Goal: Task Accomplishment & Management: Use online tool/utility

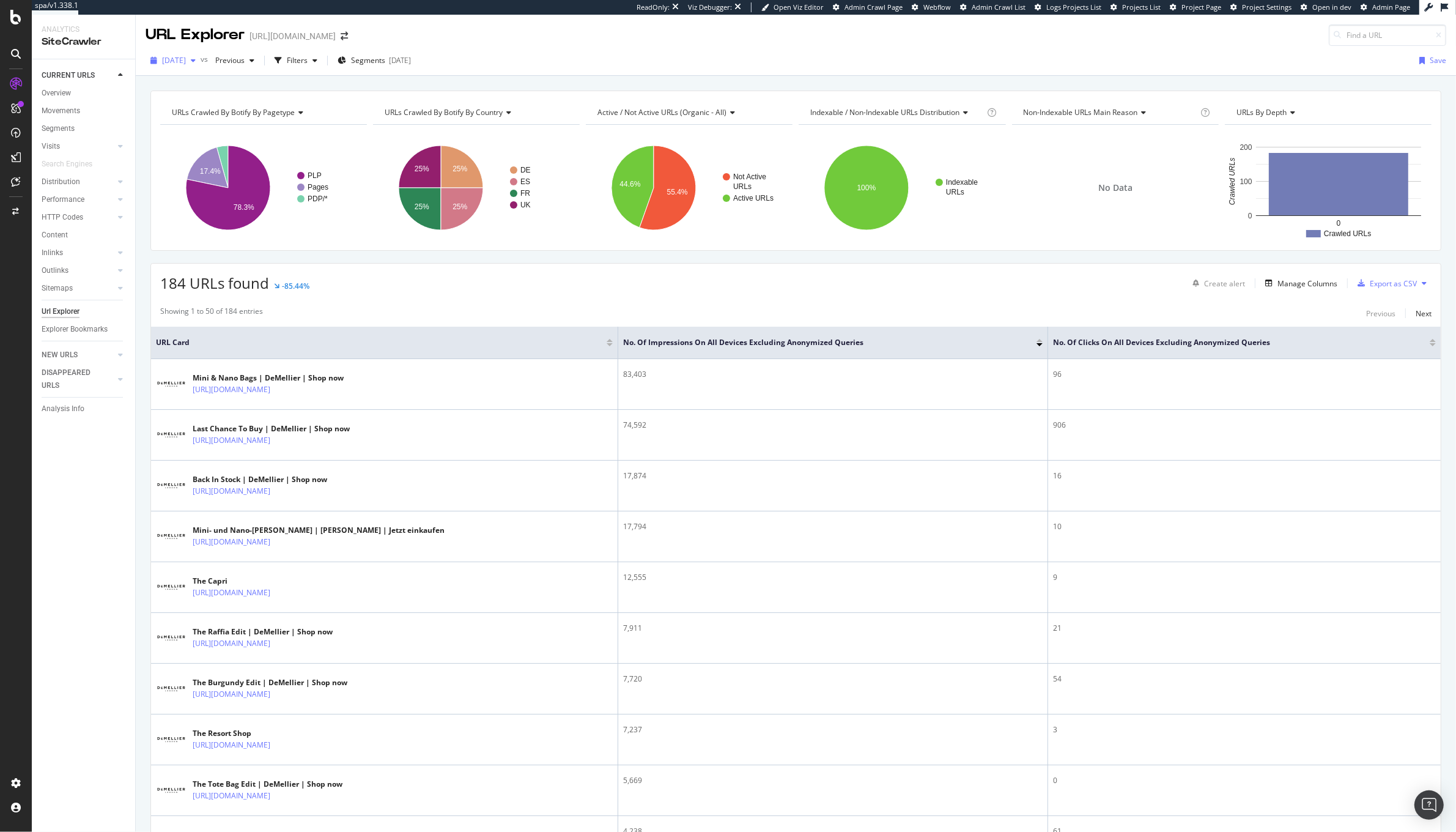
click at [178, 52] on div "[DATE]" at bounding box center [173, 60] width 55 height 18
click at [194, 128] on div "[DATE]" at bounding box center [197, 127] width 68 height 11
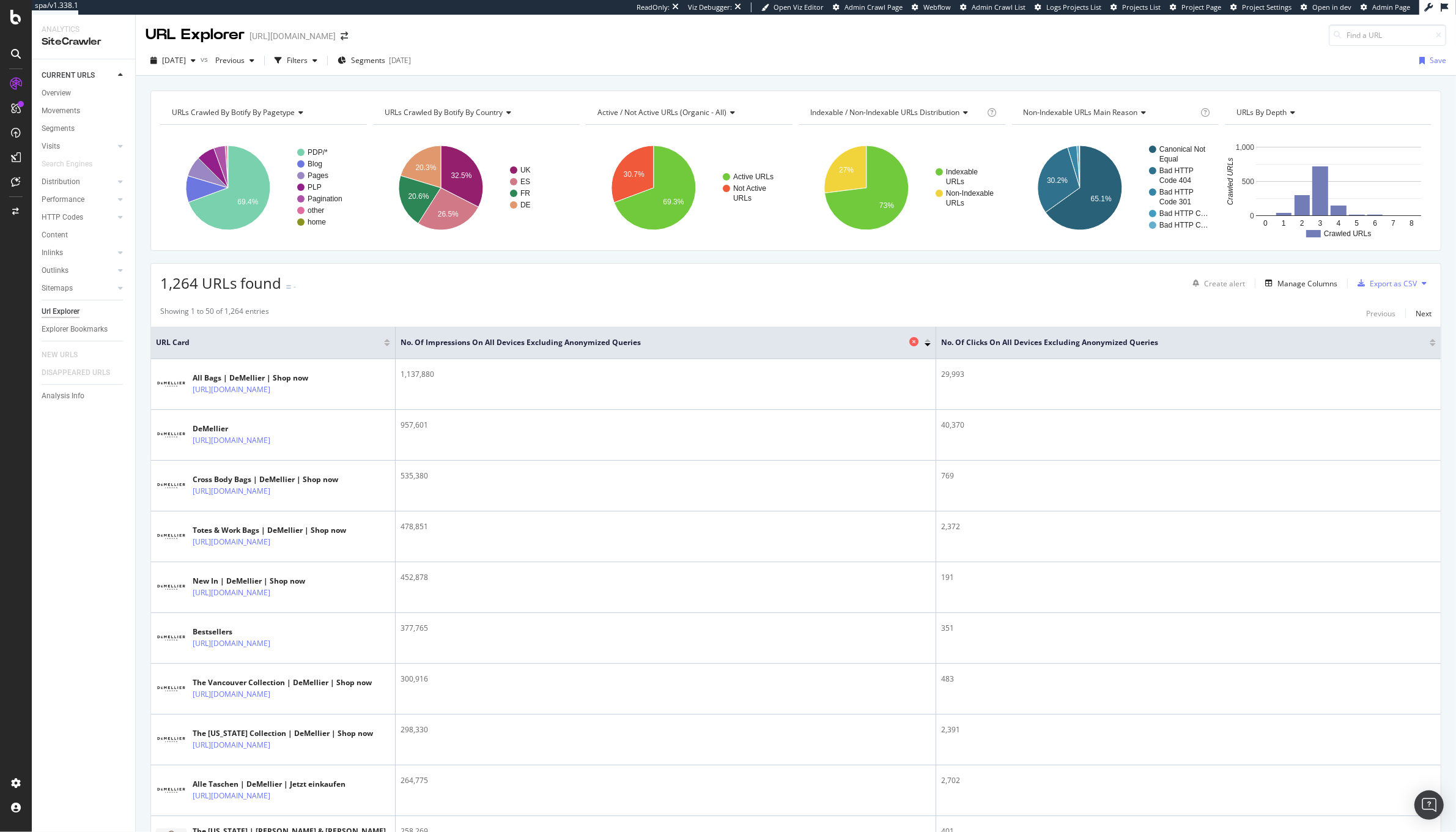
click at [912, 342] on icon at bounding box center [914, 342] width 9 height 9
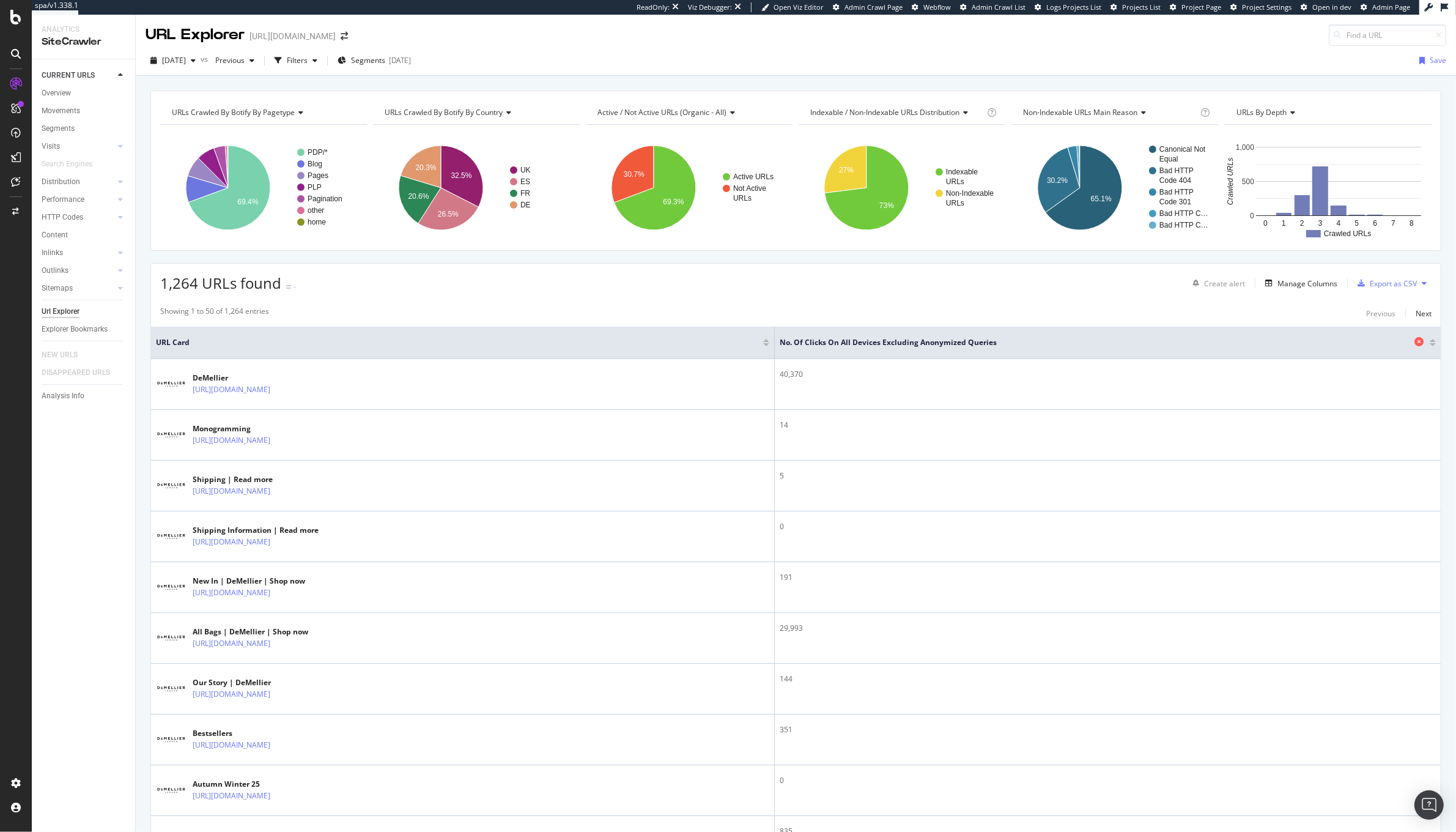
click at [1414, 342] on icon at bounding box center [1419, 342] width 9 height 9
click at [420, 198] on text "20.6%" at bounding box center [419, 196] width 21 height 9
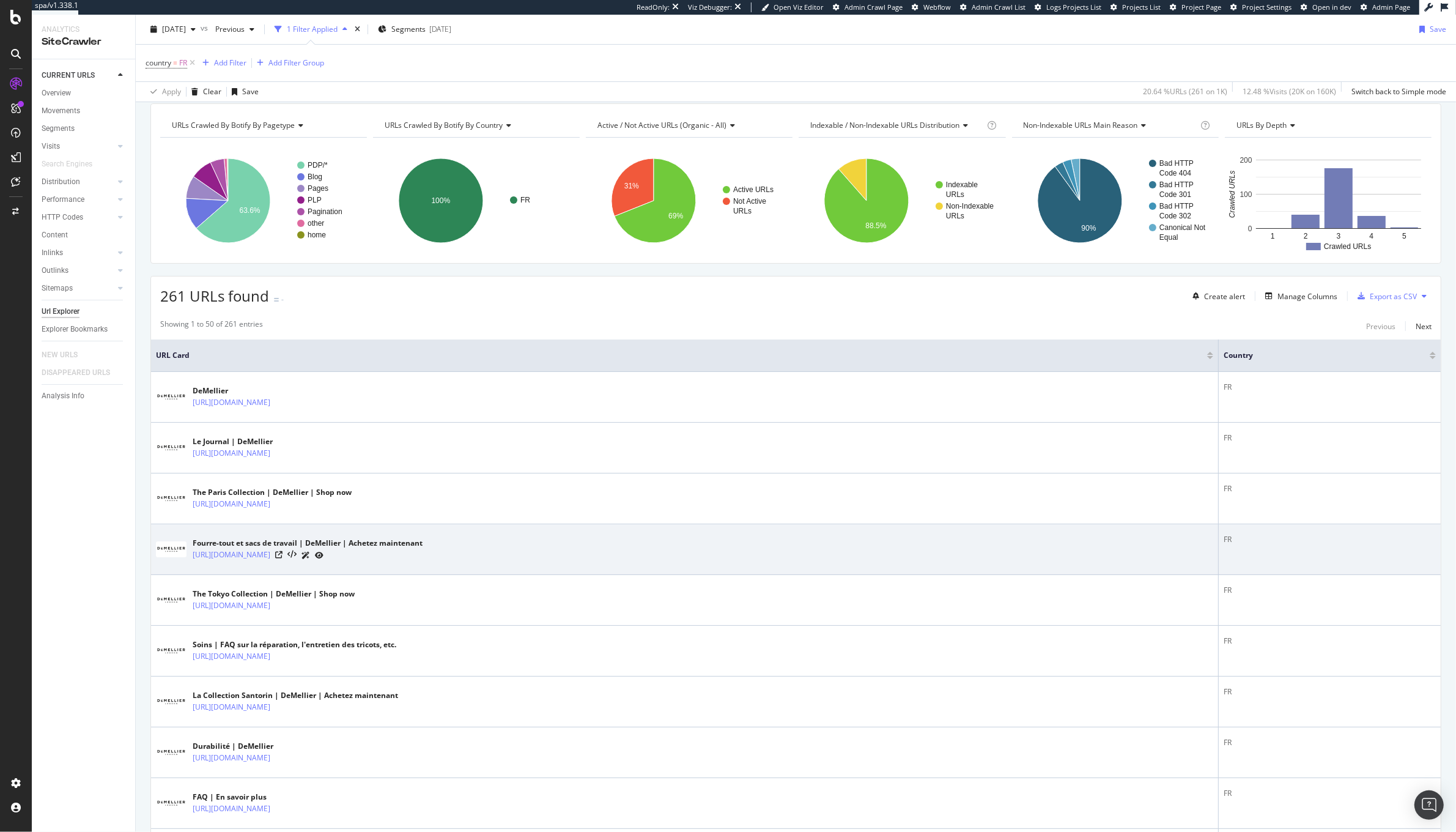
scroll to position [46, 0]
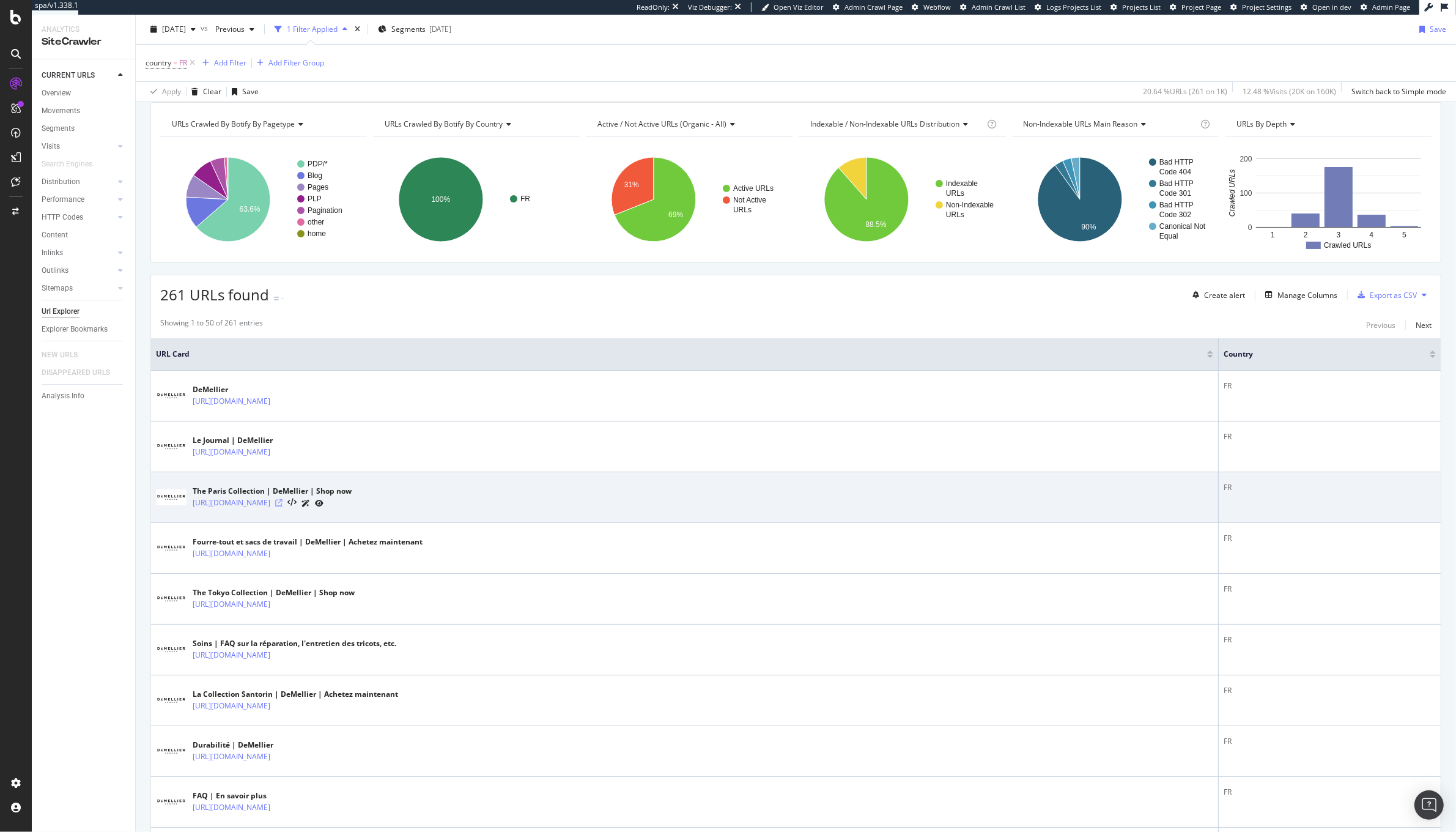
click at [283, 506] on icon at bounding box center [278, 502] width 7 height 7
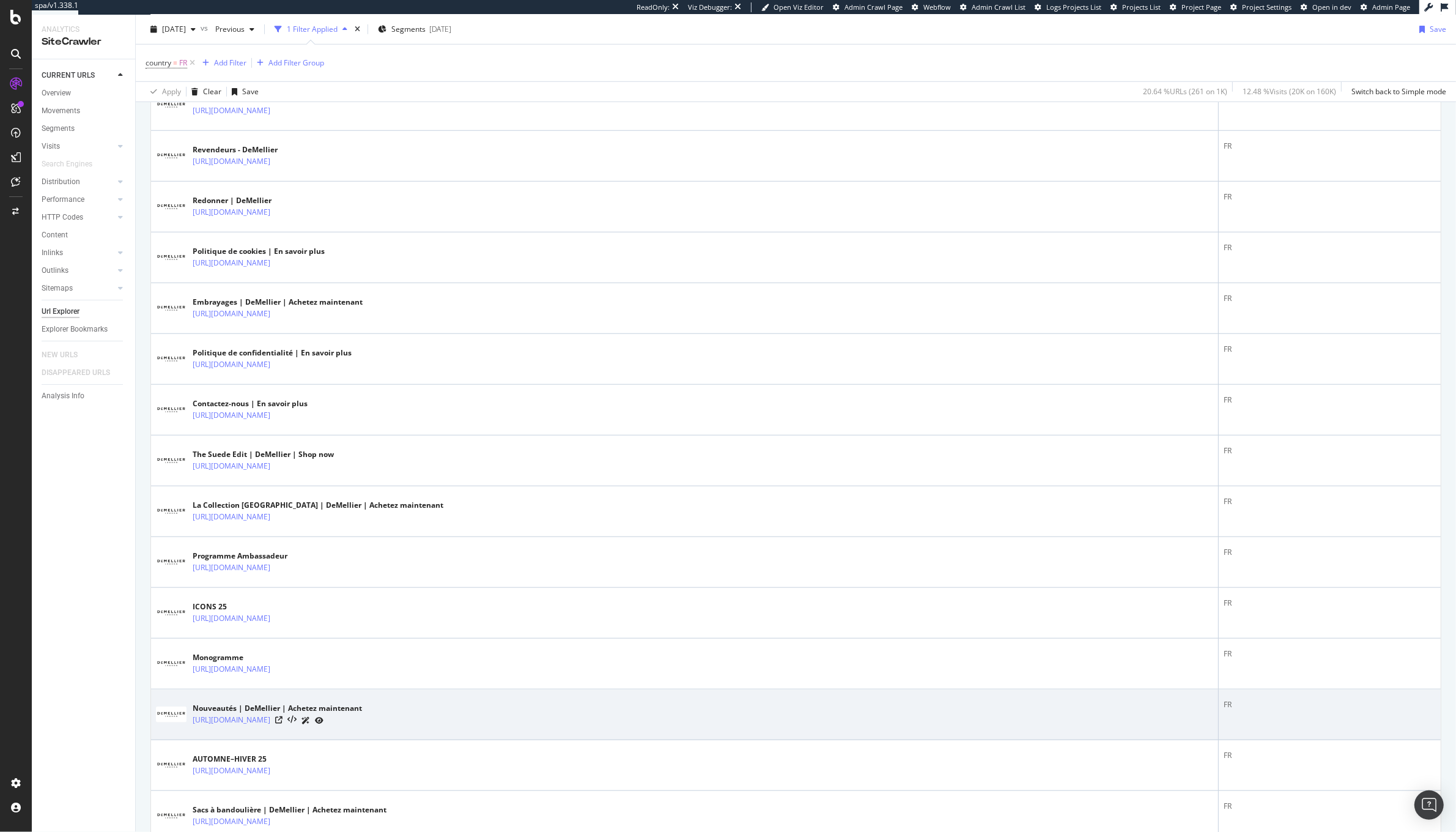
scroll to position [1354, 0]
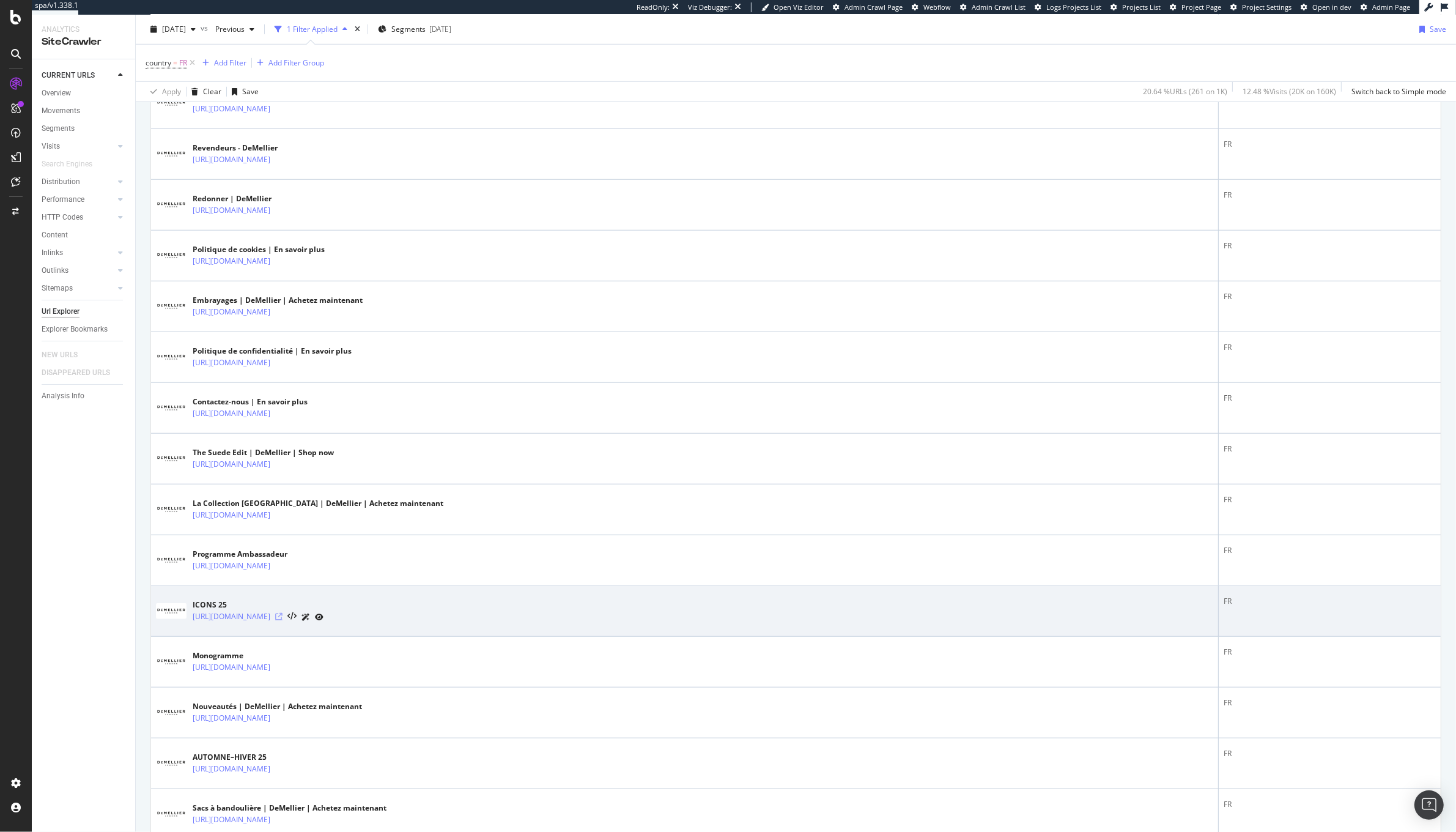
click at [283, 620] on icon at bounding box center [278, 616] width 7 height 7
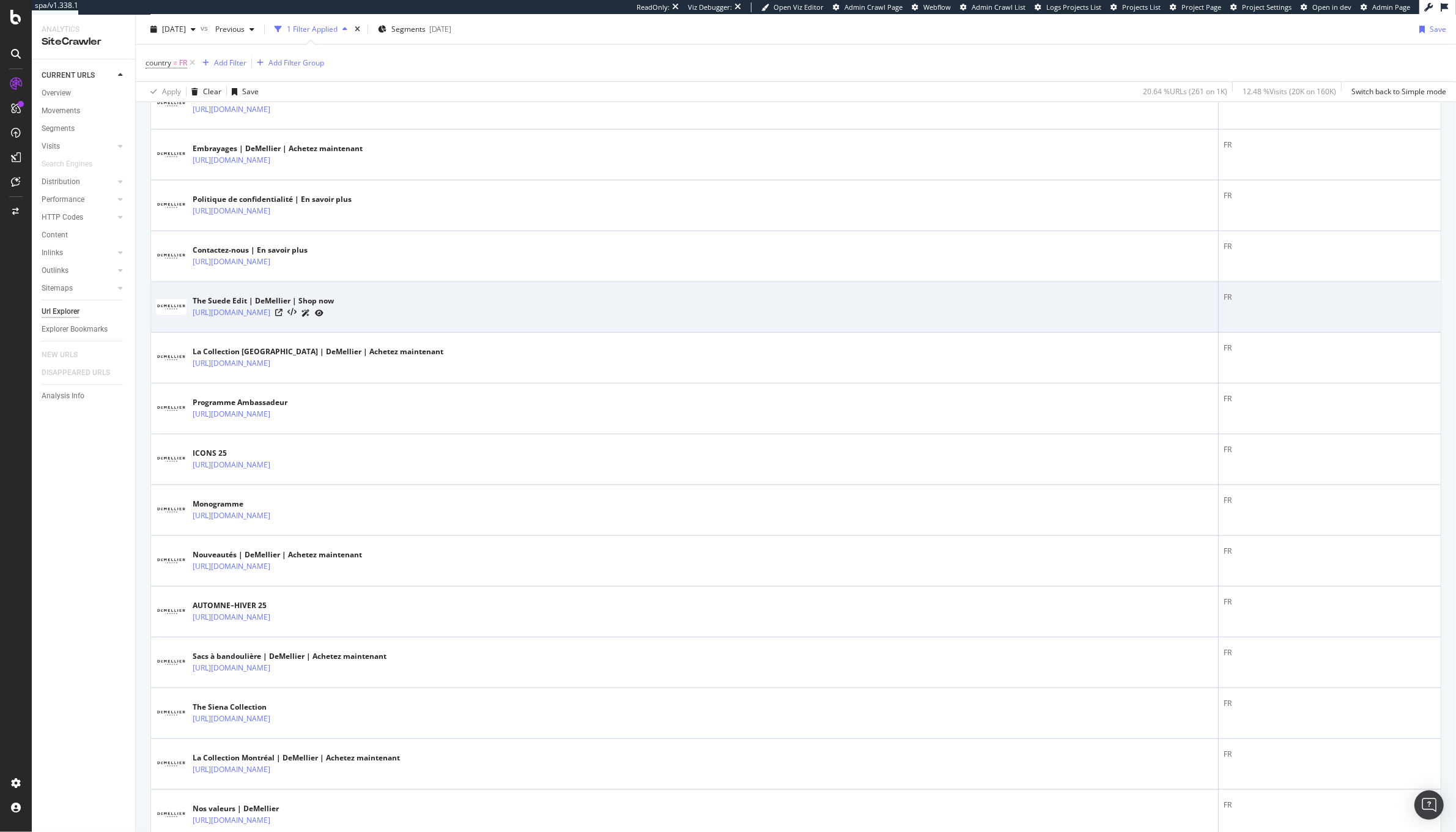
scroll to position [1733, 0]
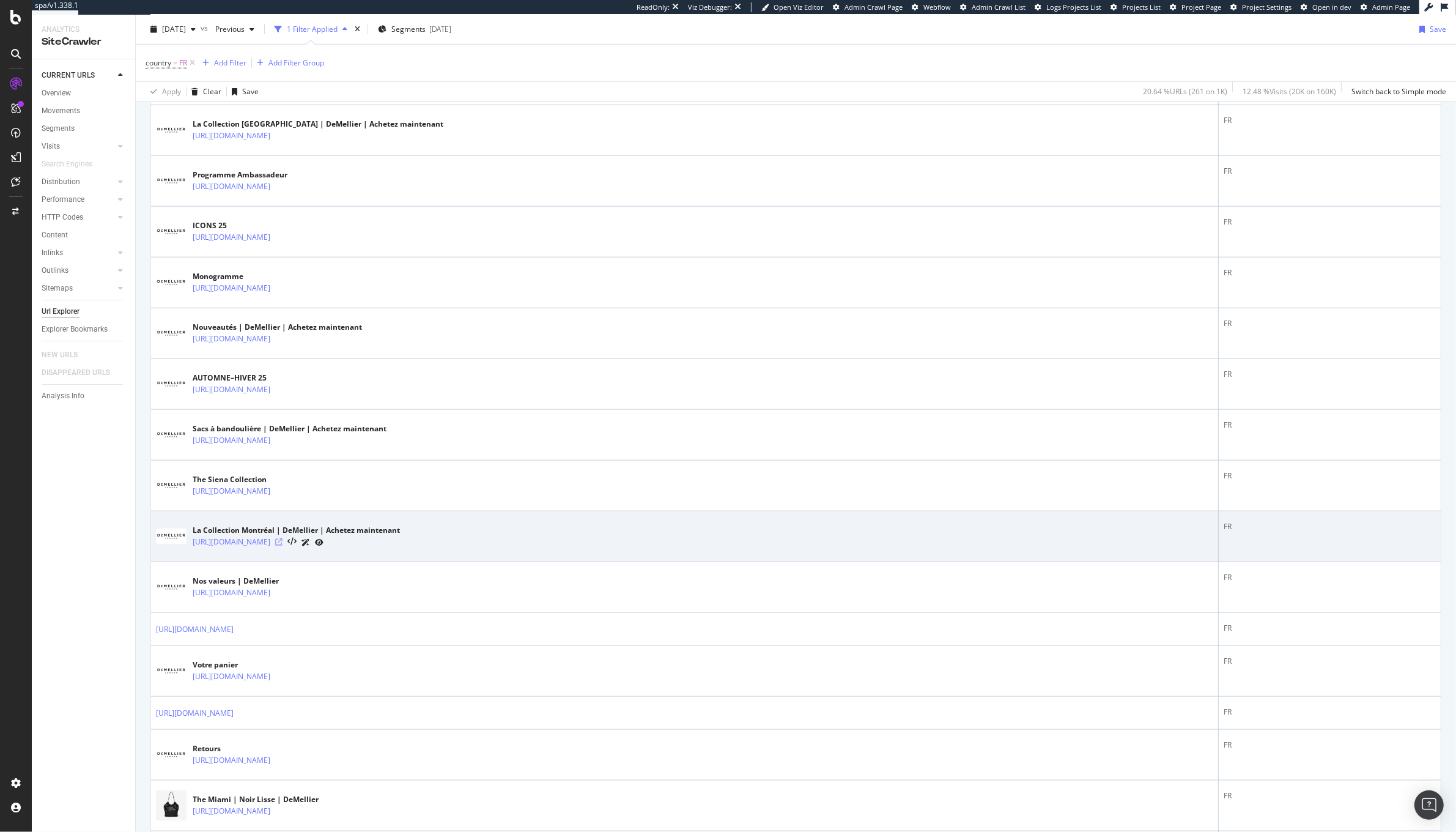
click at [283, 545] on icon at bounding box center [278, 541] width 7 height 7
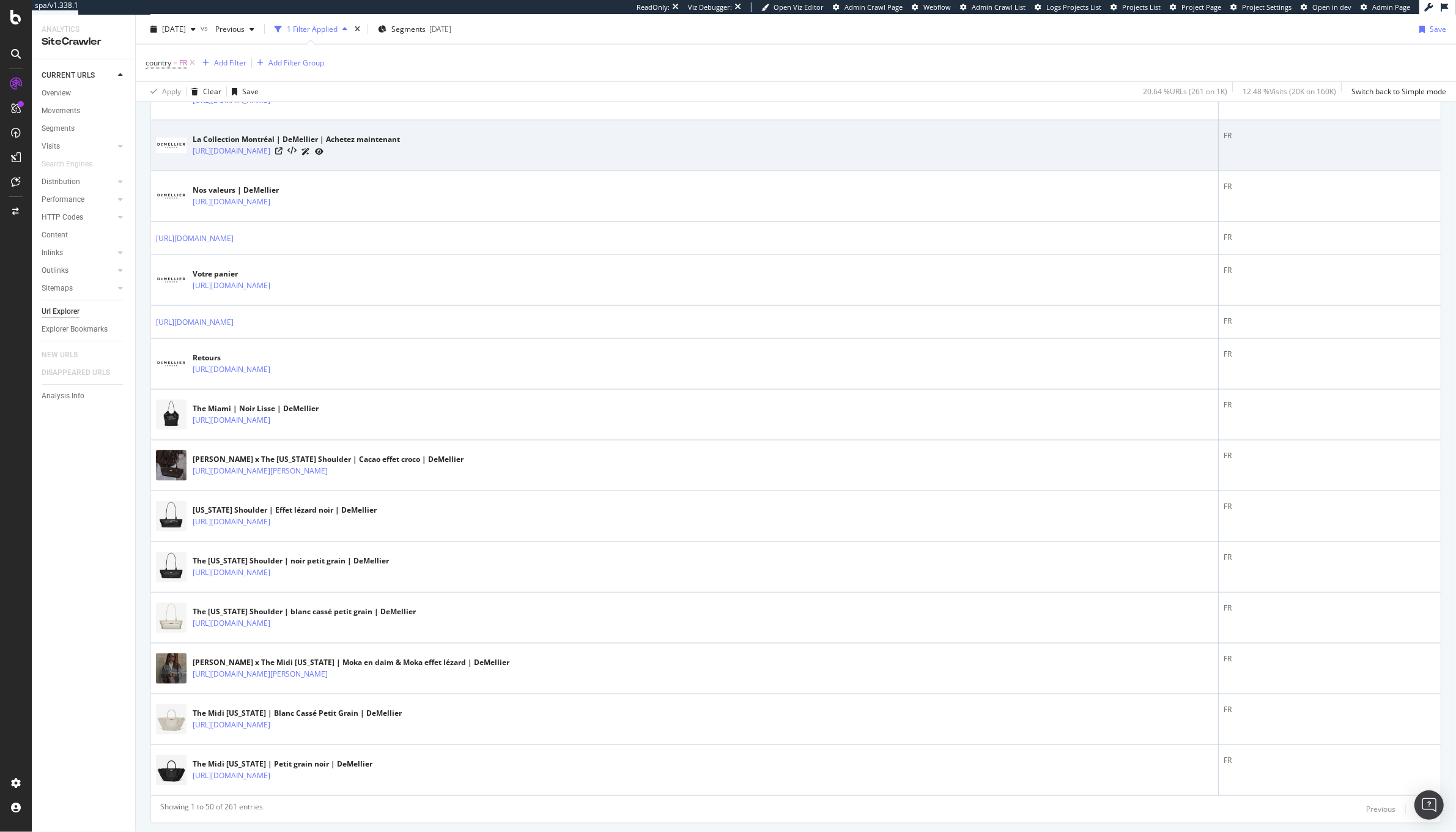
scroll to position [2167, 0]
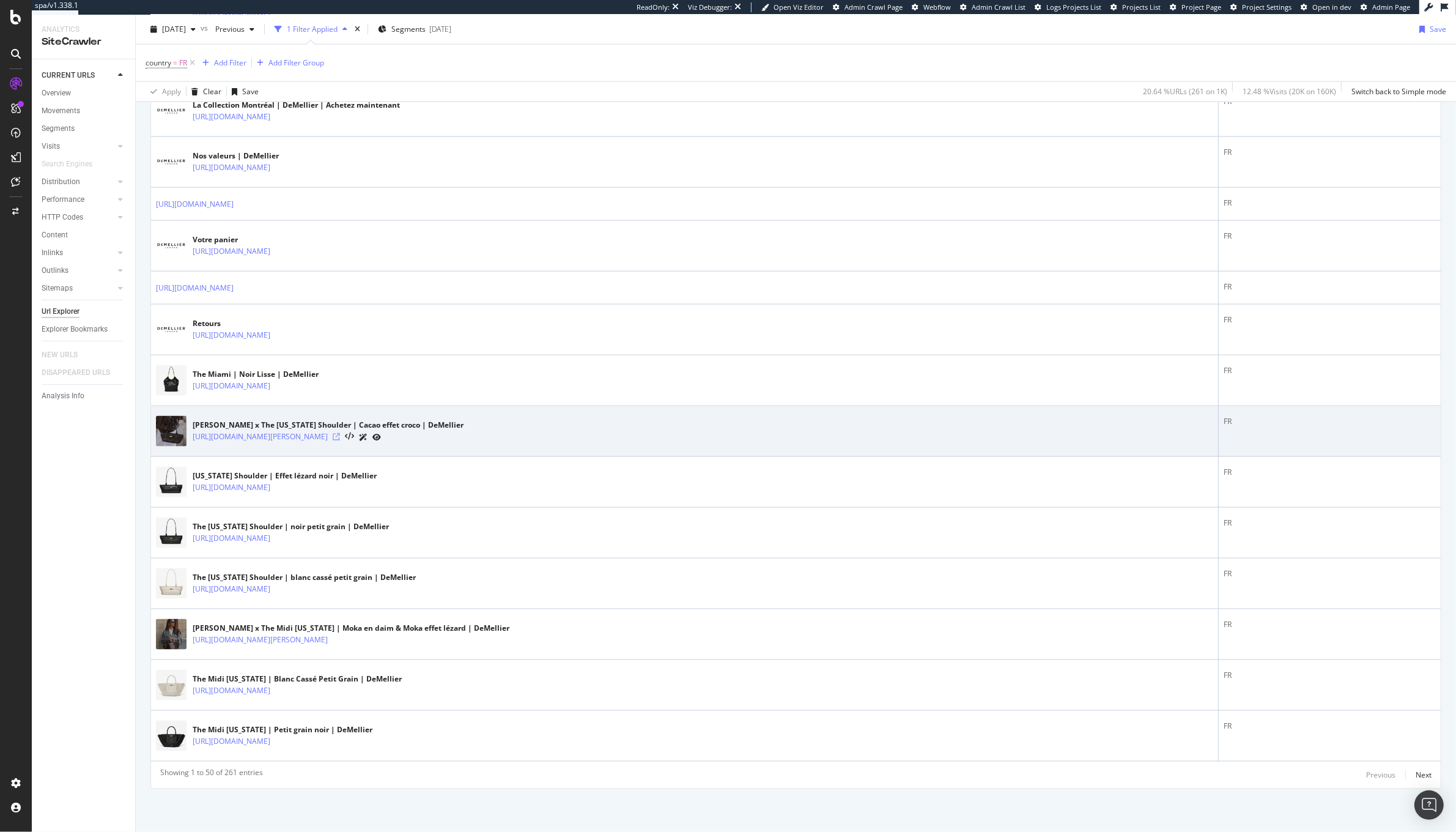
click at [340, 436] on icon at bounding box center [336, 436] width 7 height 7
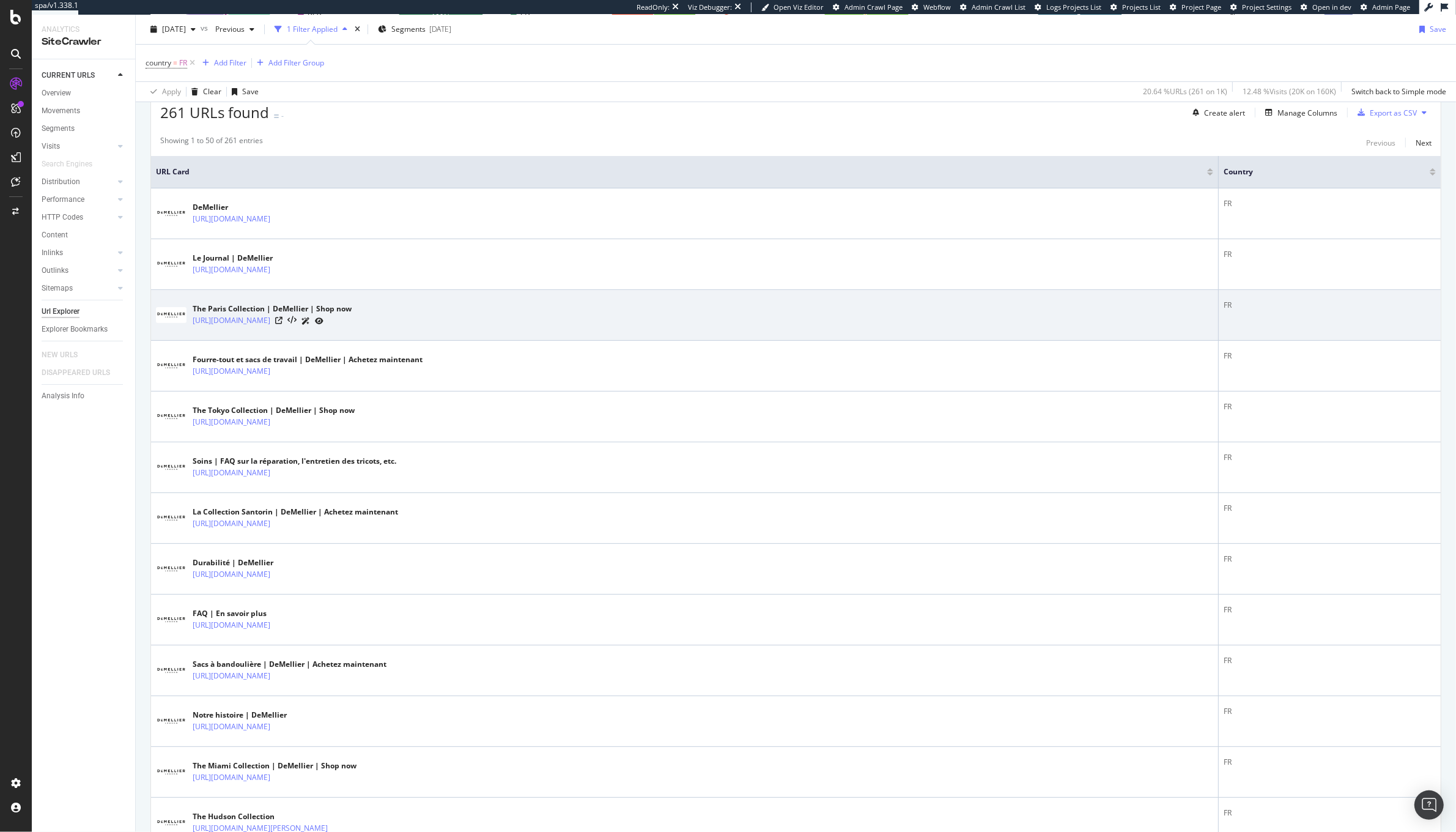
scroll to position [0, 0]
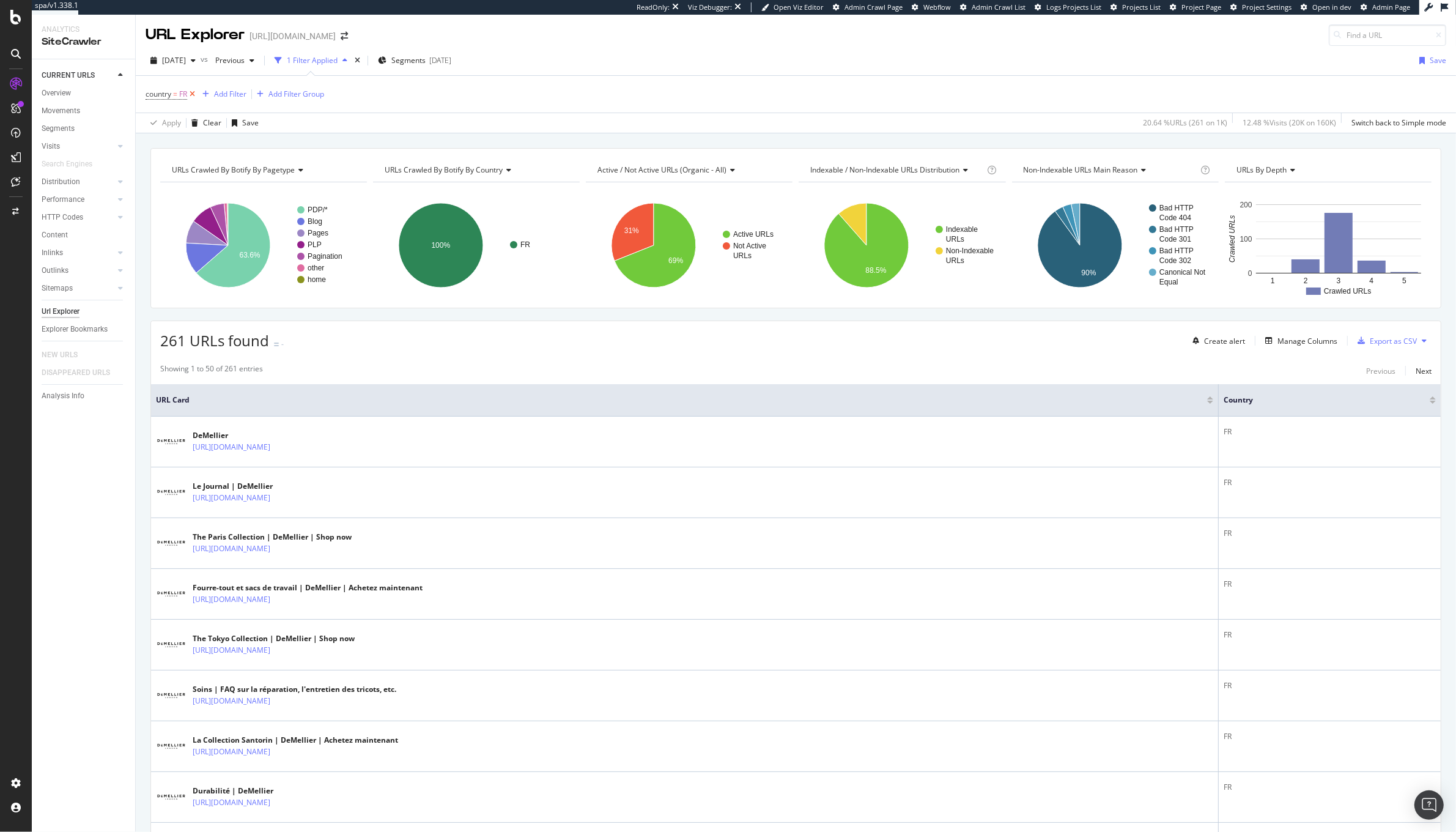
click at [193, 96] on icon at bounding box center [192, 94] width 10 height 13
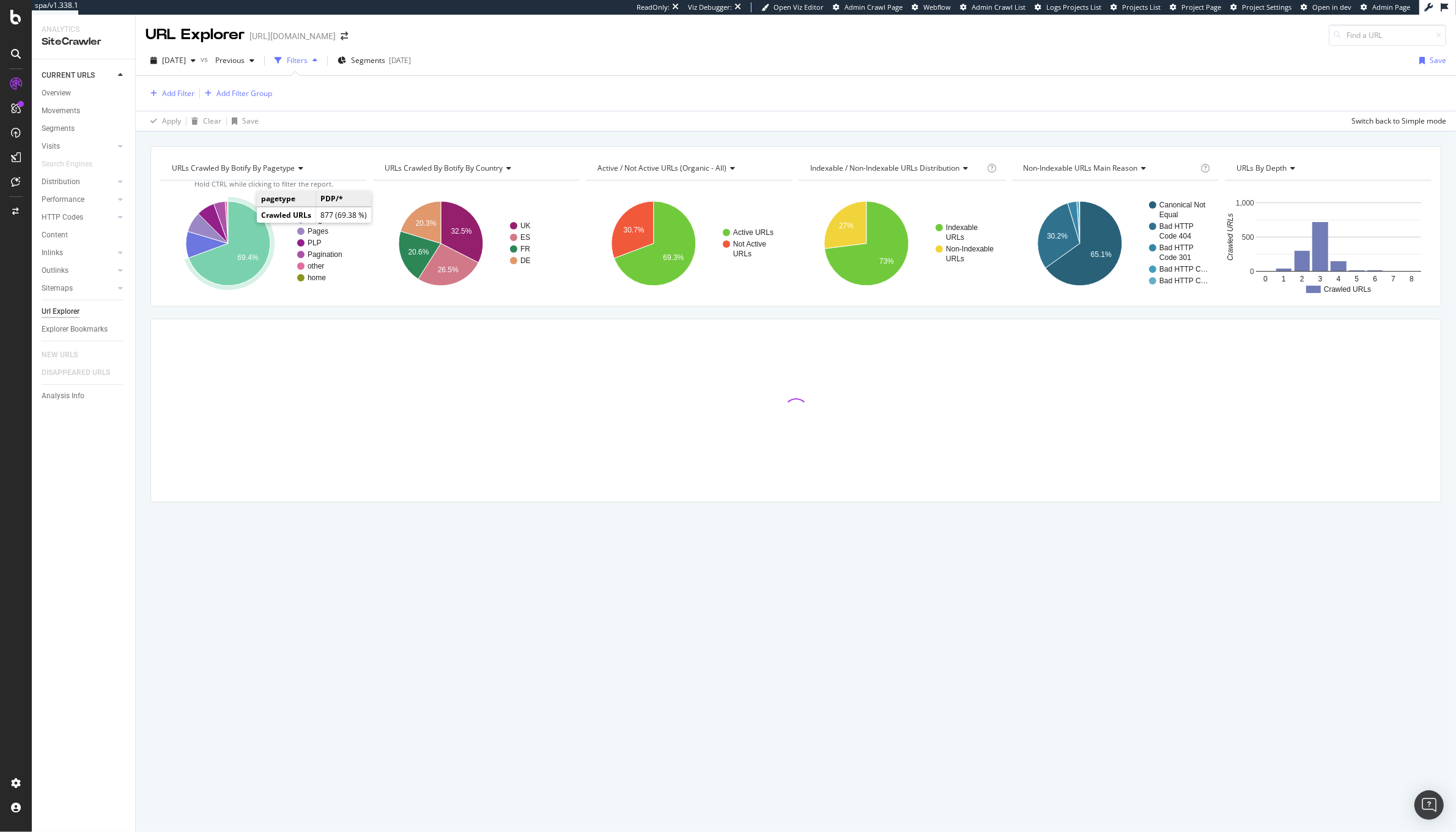
click at [251, 239] on icon "A chart." at bounding box center [229, 244] width 82 height 85
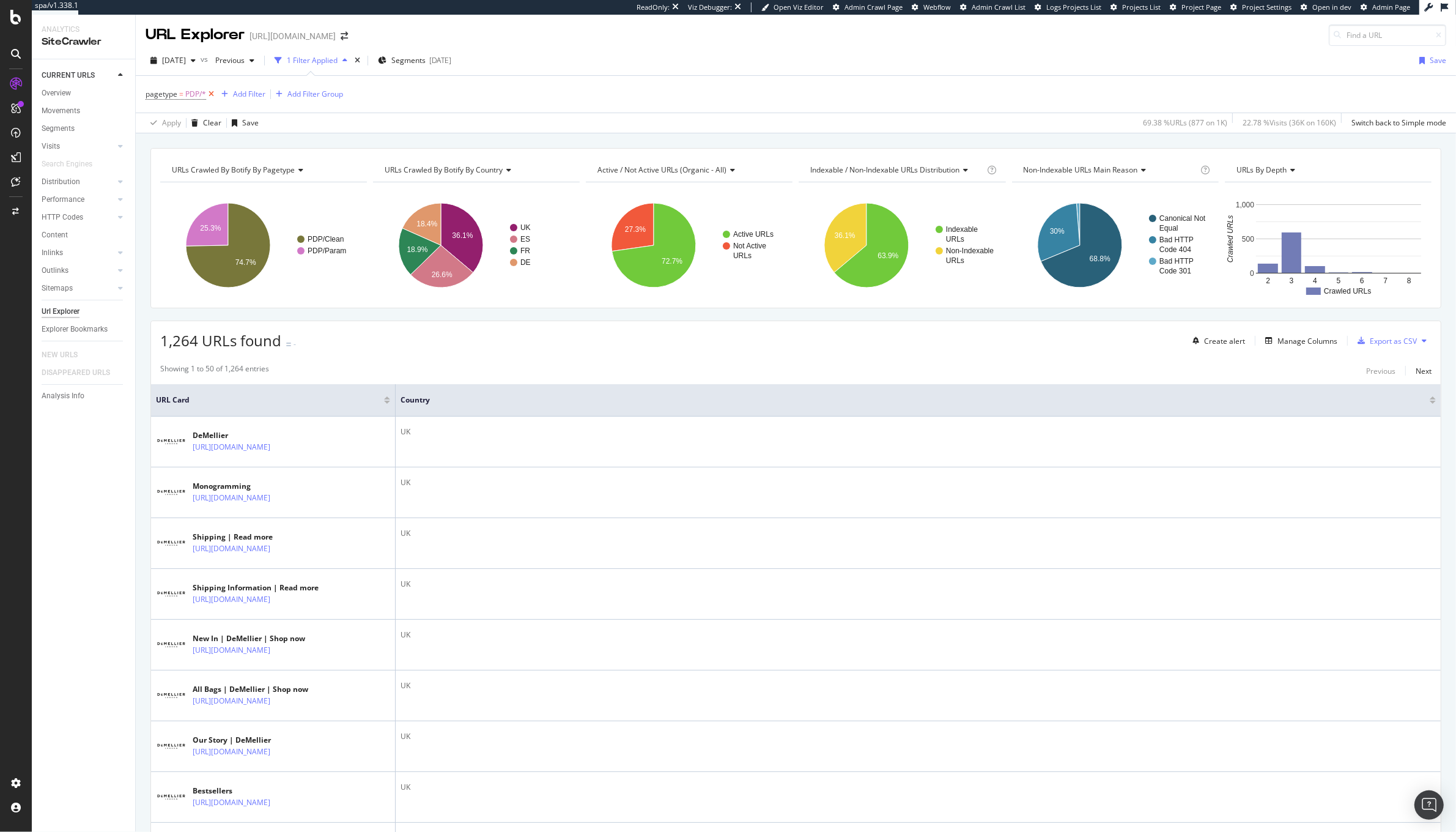
click at [213, 95] on icon at bounding box center [211, 94] width 10 height 13
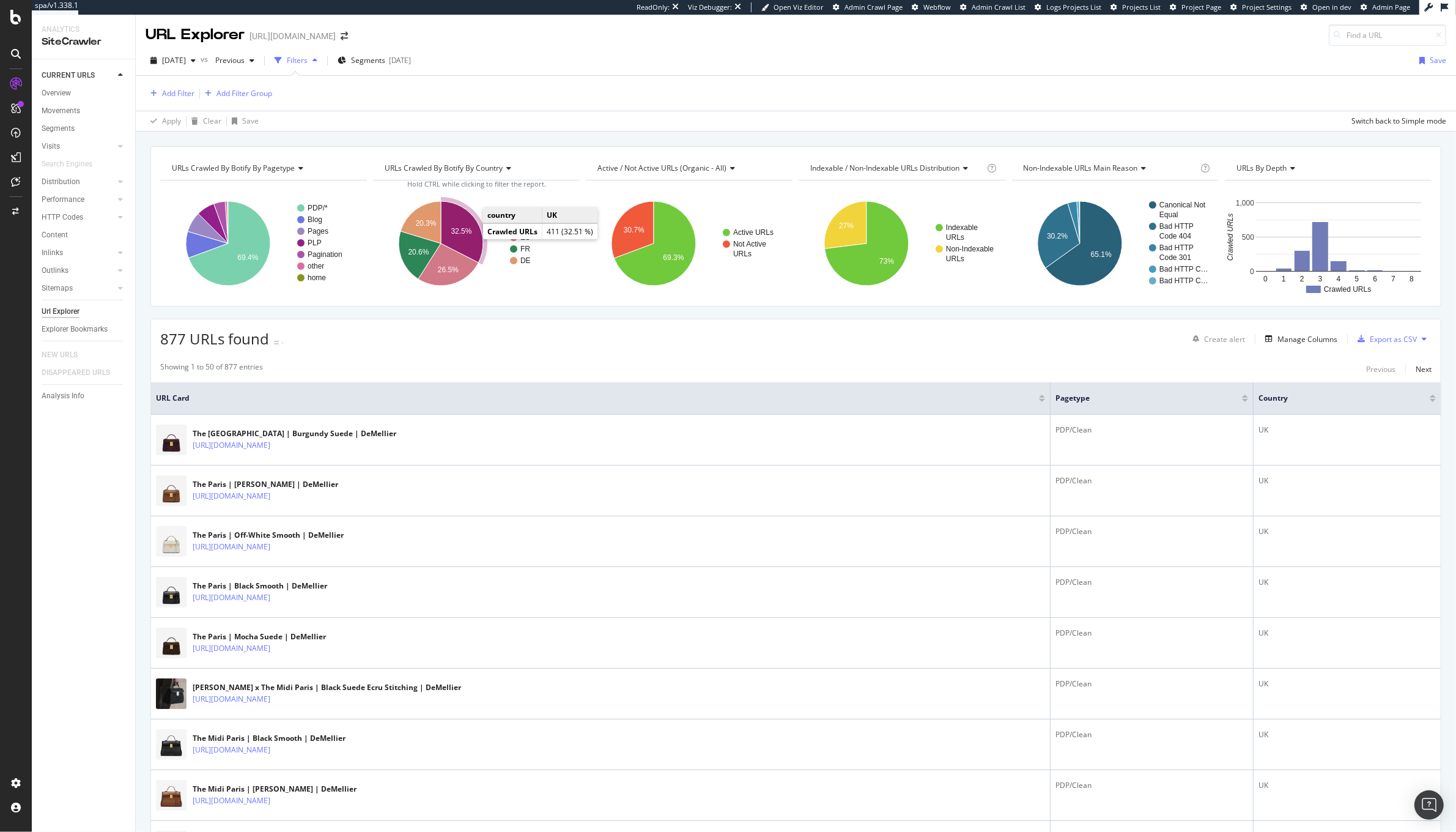
click at [468, 230] on text "32.5%" at bounding box center [461, 231] width 21 height 9
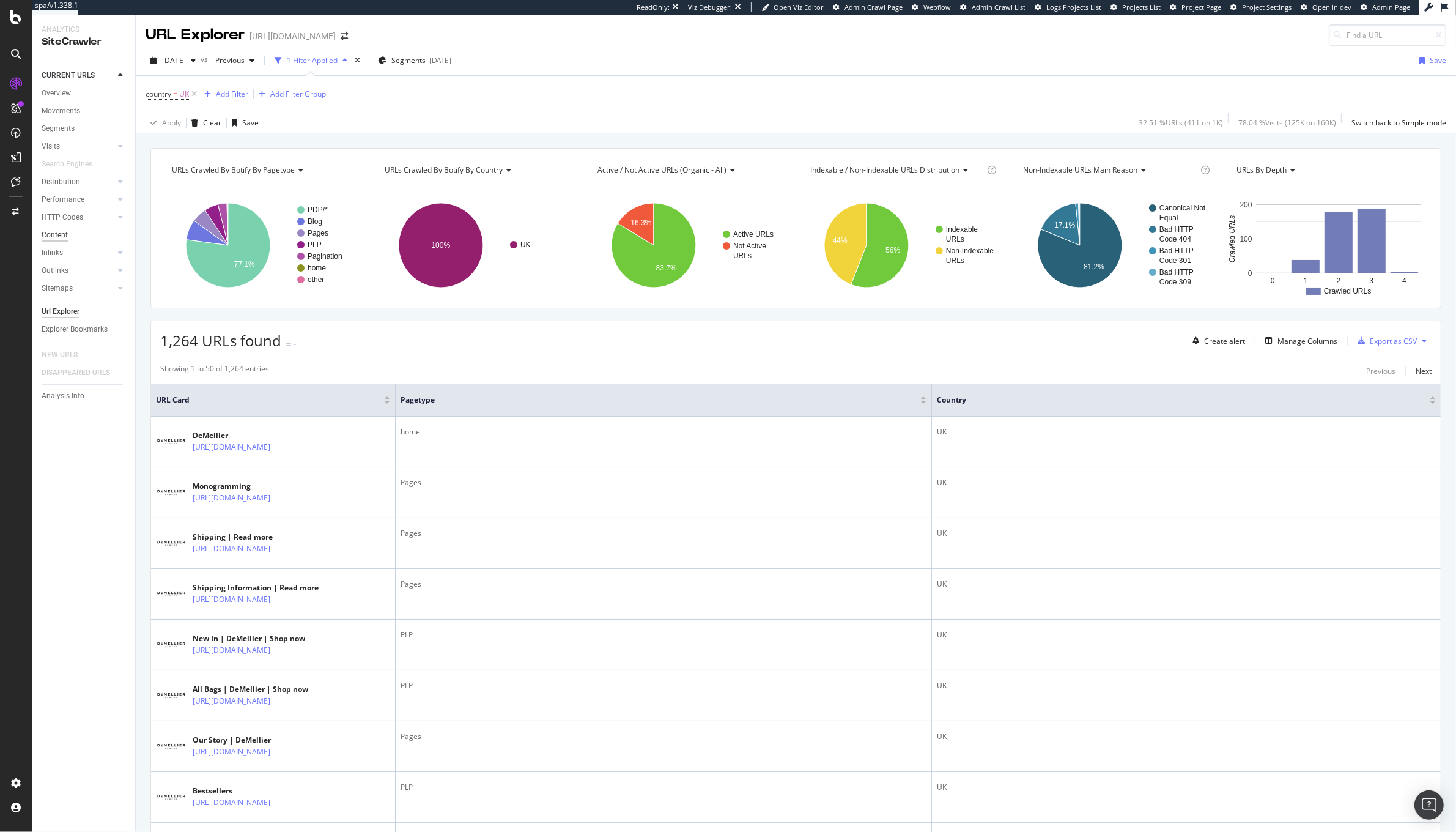
click at [67, 230] on div "Content" at bounding box center [55, 235] width 27 height 13
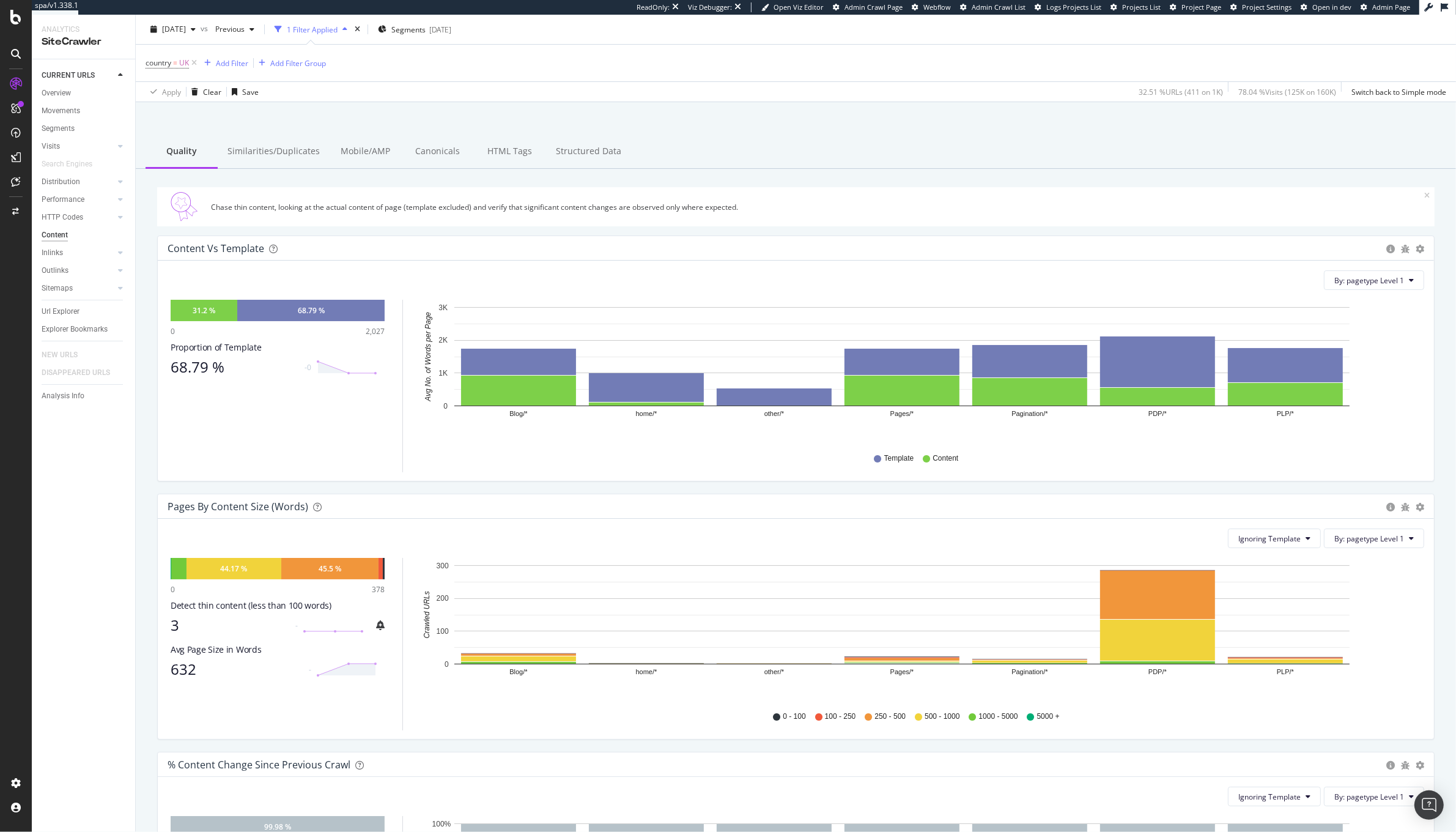
scroll to position [42, 0]
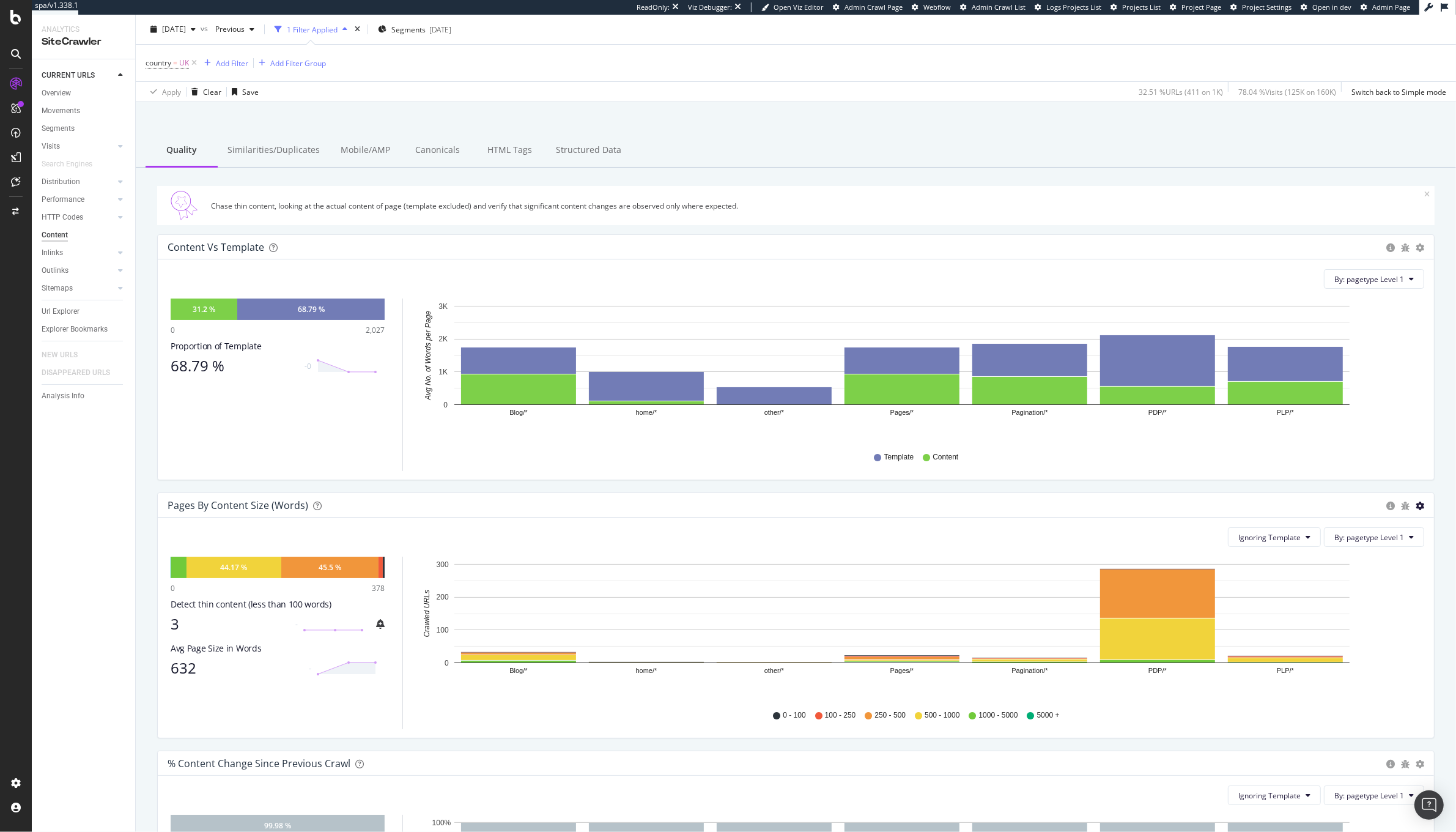
click at [1416, 501] on icon "gear" at bounding box center [1420, 505] width 9 height 9
click at [1374, 554] on span "Chart (by Percentage)" at bounding box center [1378, 552] width 111 height 16
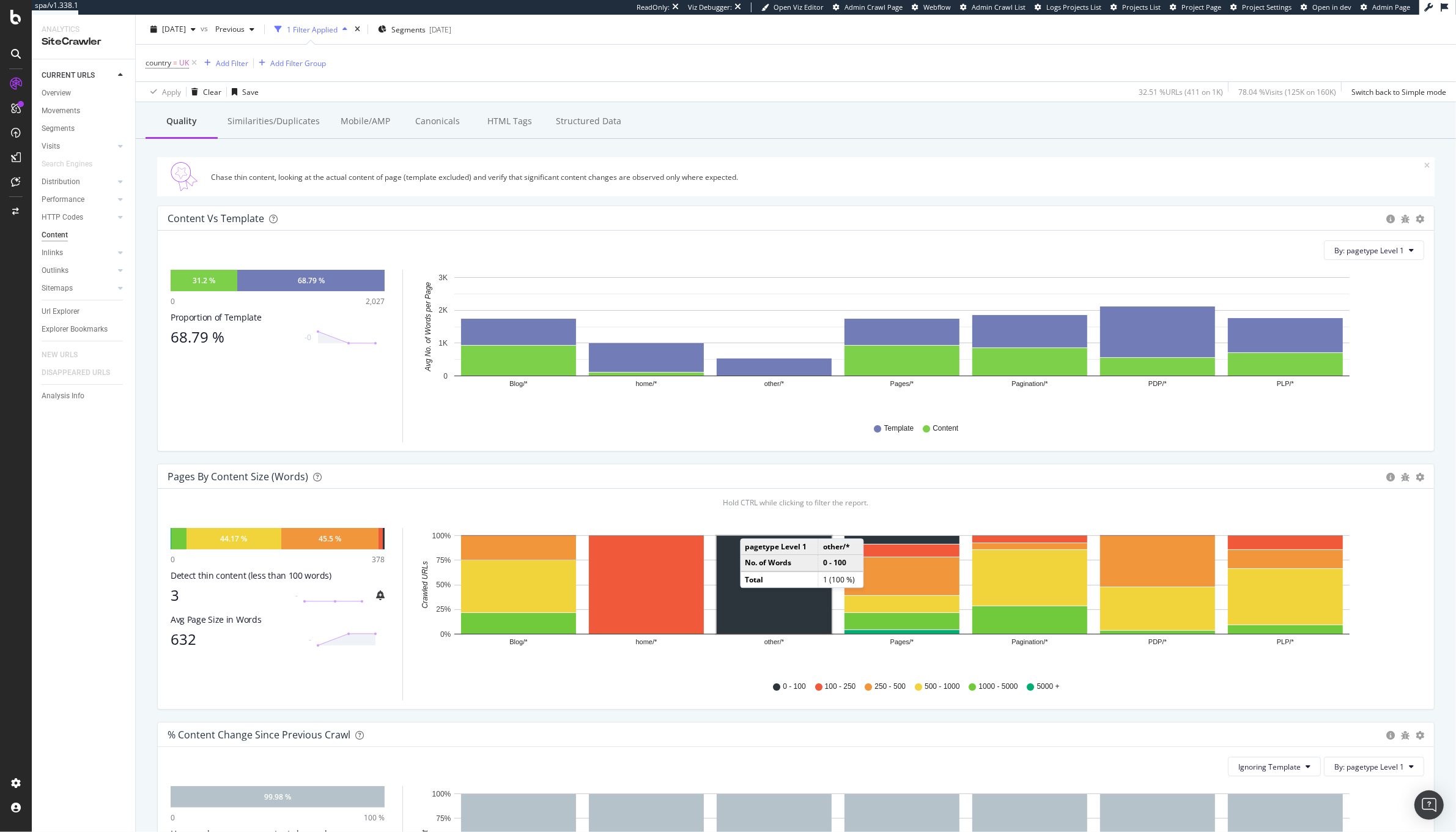
scroll to position [63, 0]
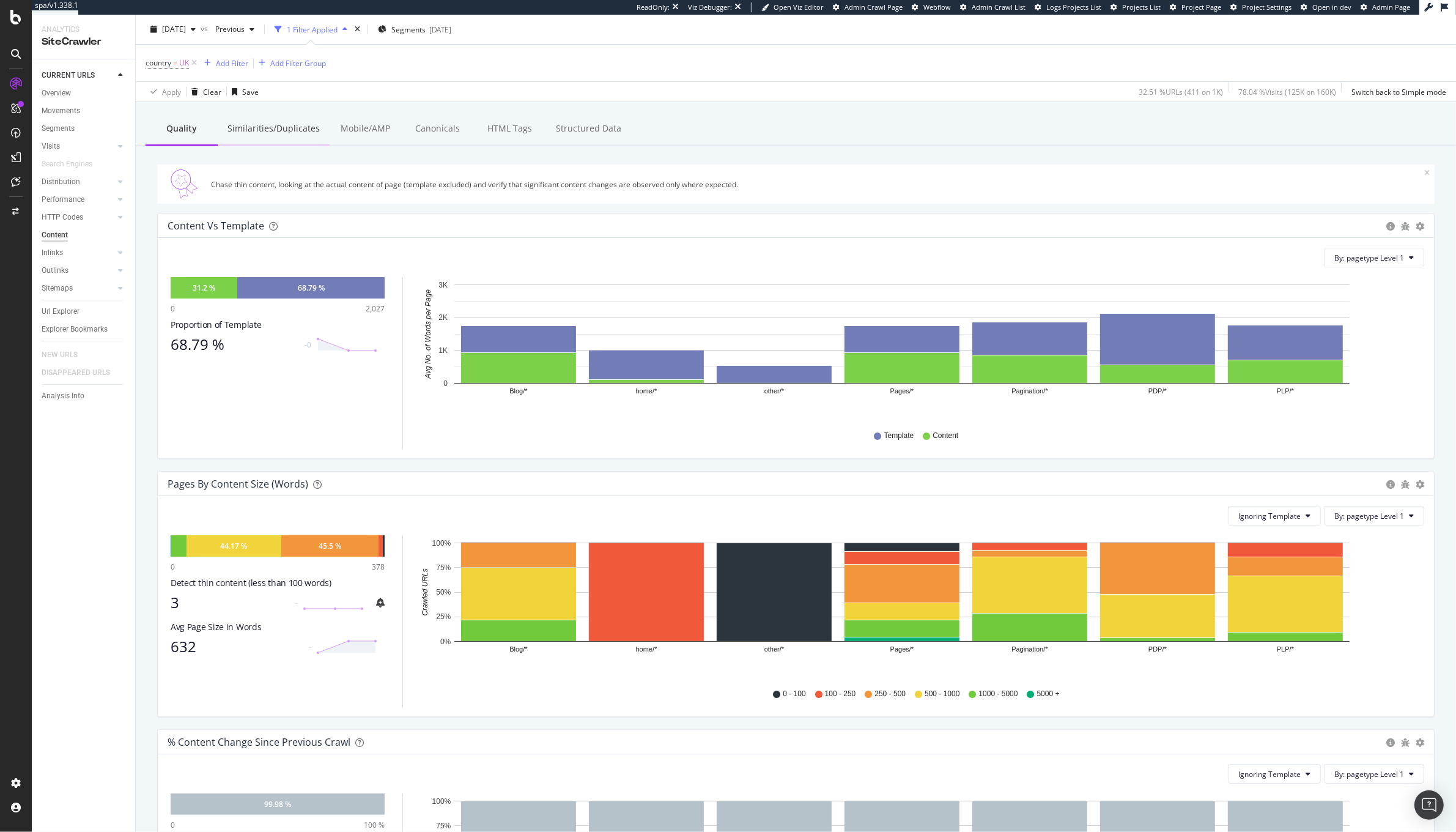
click at [291, 120] on div "Similarities/Duplicates" at bounding box center [273, 129] width 112 height 34
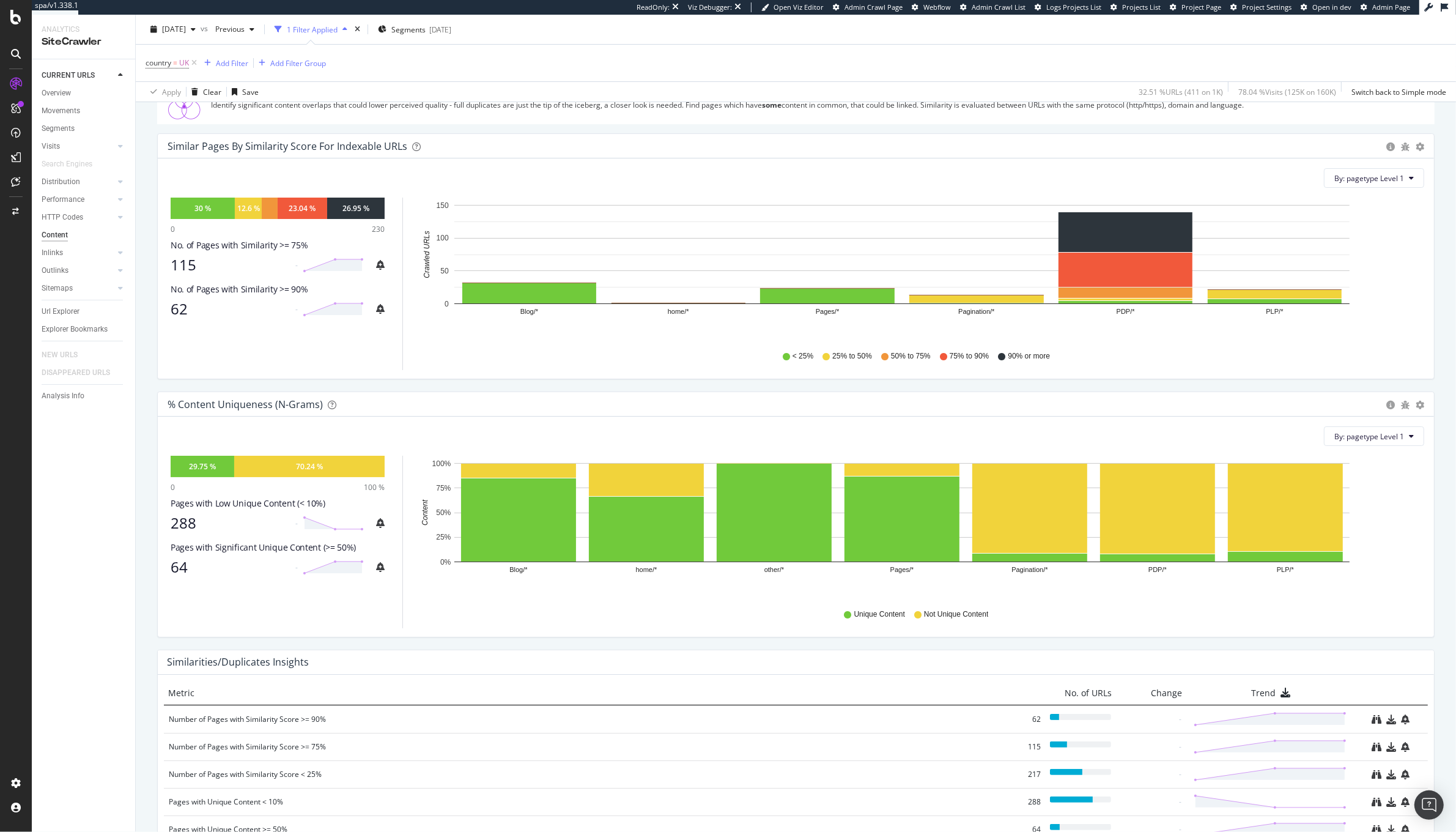
scroll to position [98, 0]
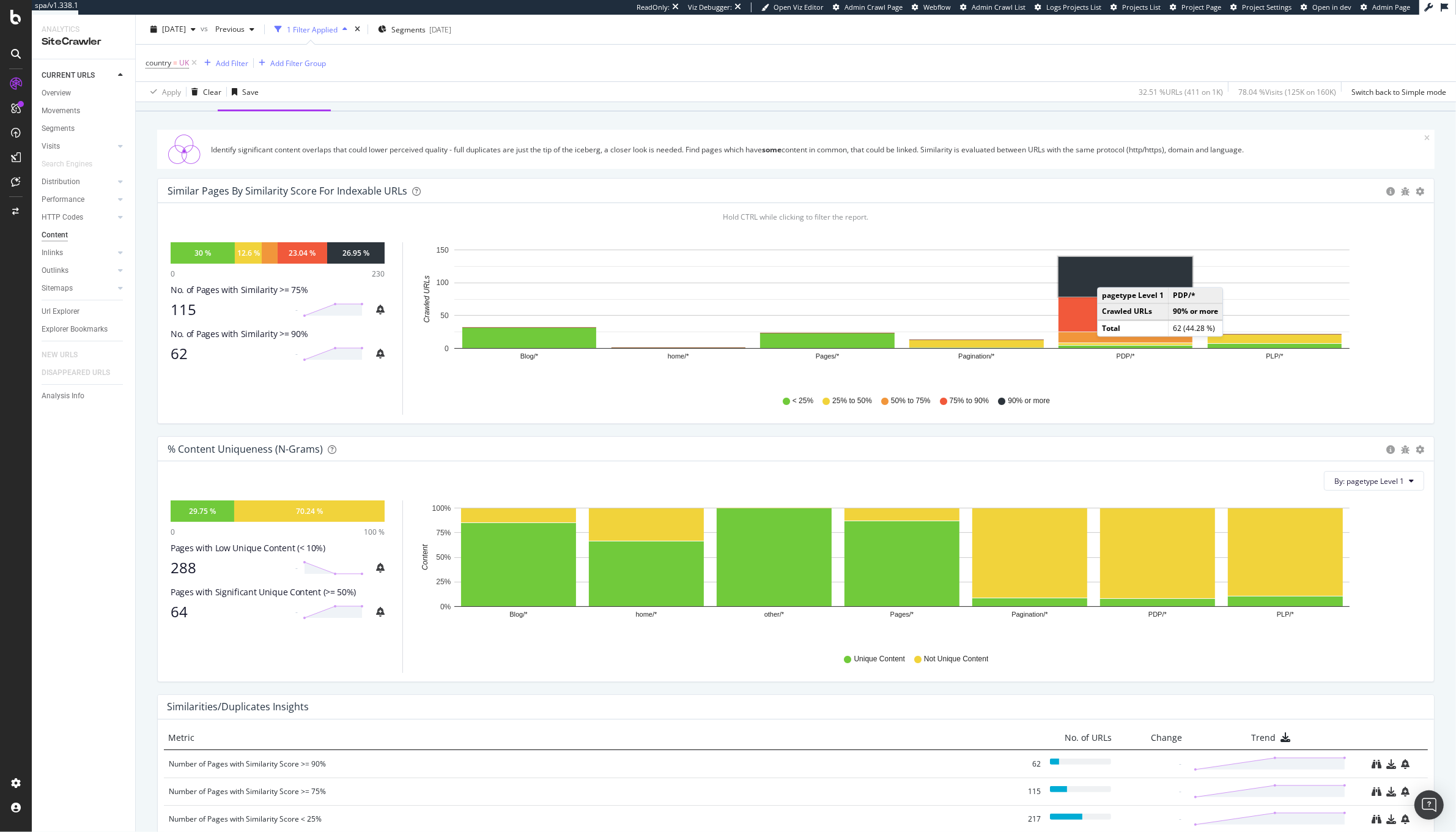
click at [1110, 276] on rect "A chart." at bounding box center [1125, 277] width 134 height 40
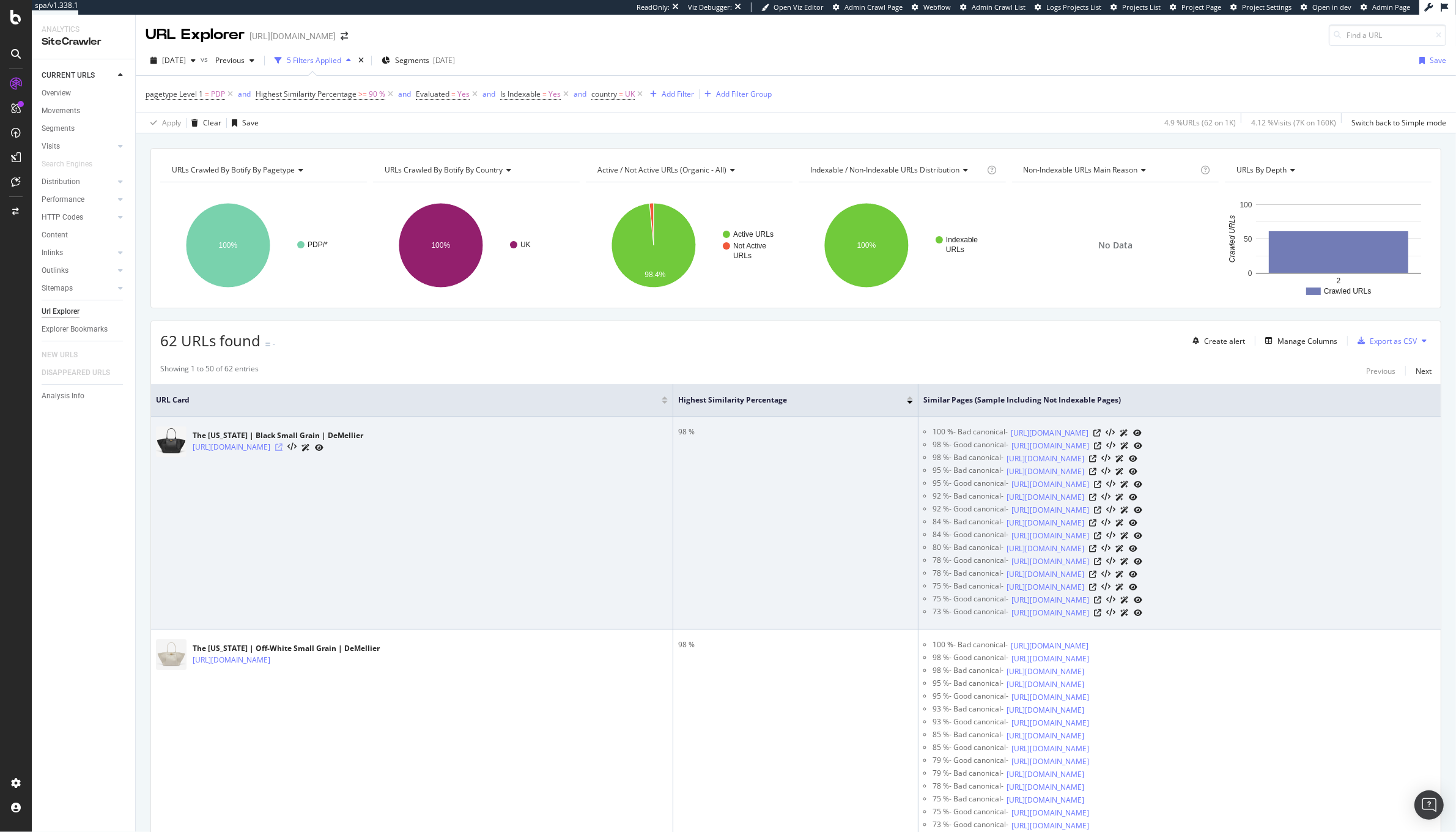
click at [283, 449] on icon at bounding box center [278, 447] width 7 height 7
click at [1101, 444] on icon at bounding box center [1097, 446] width 7 height 7
click at [1101, 487] on icon at bounding box center [1097, 484] width 7 height 7
click at [1101, 512] on icon at bounding box center [1097, 509] width 7 height 7
click at [1101, 540] on icon at bounding box center [1097, 535] width 7 height 7
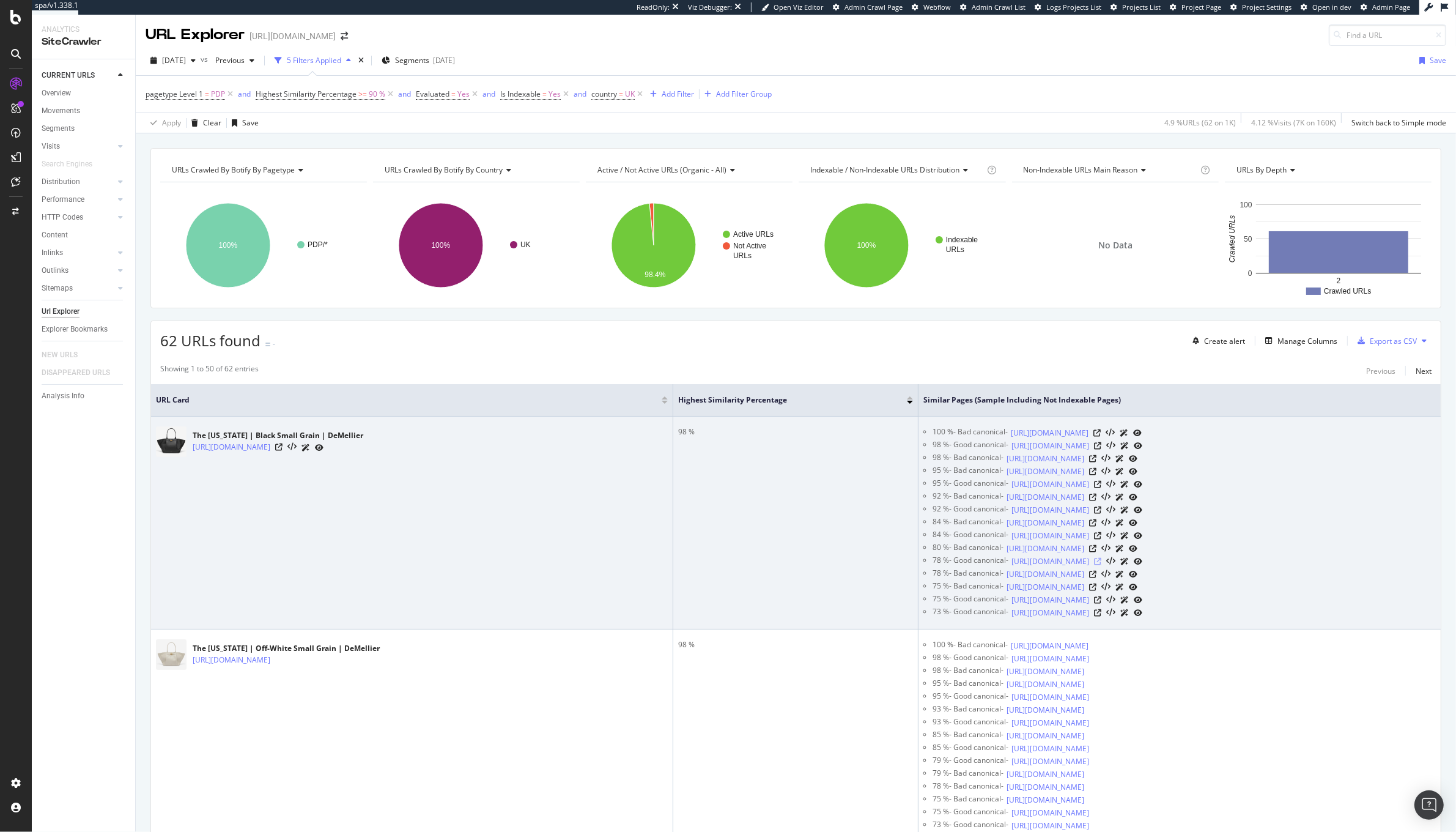
click at [1101, 565] on icon at bounding box center [1097, 561] width 7 height 7
click at [1101, 604] on icon at bounding box center [1097, 599] width 7 height 7
click at [1143, 619] on div at bounding box center [1118, 613] width 49 height 13
click at [1101, 617] on icon at bounding box center [1097, 613] width 7 height 7
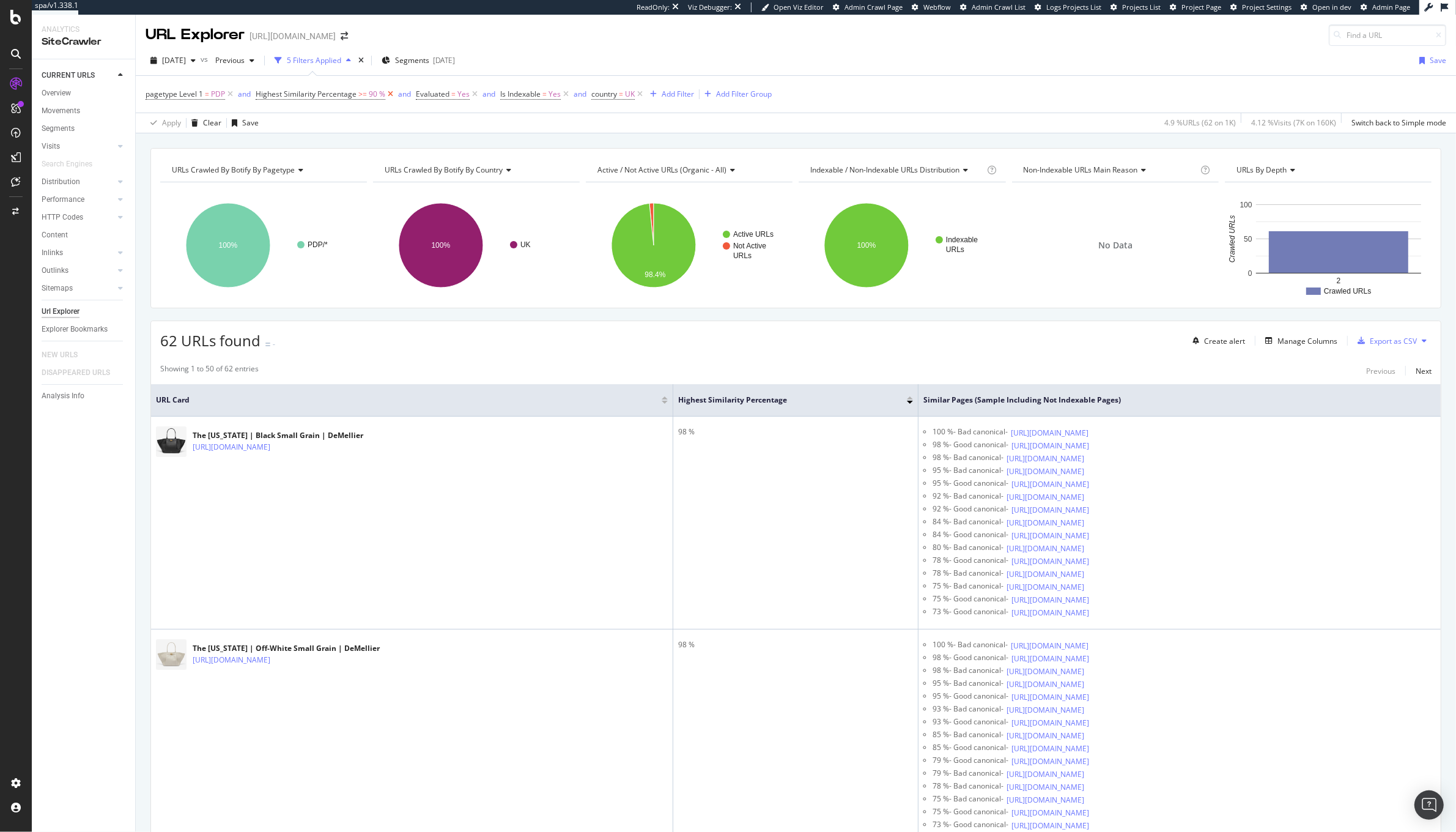
click at [386, 99] on icon at bounding box center [390, 94] width 10 height 13
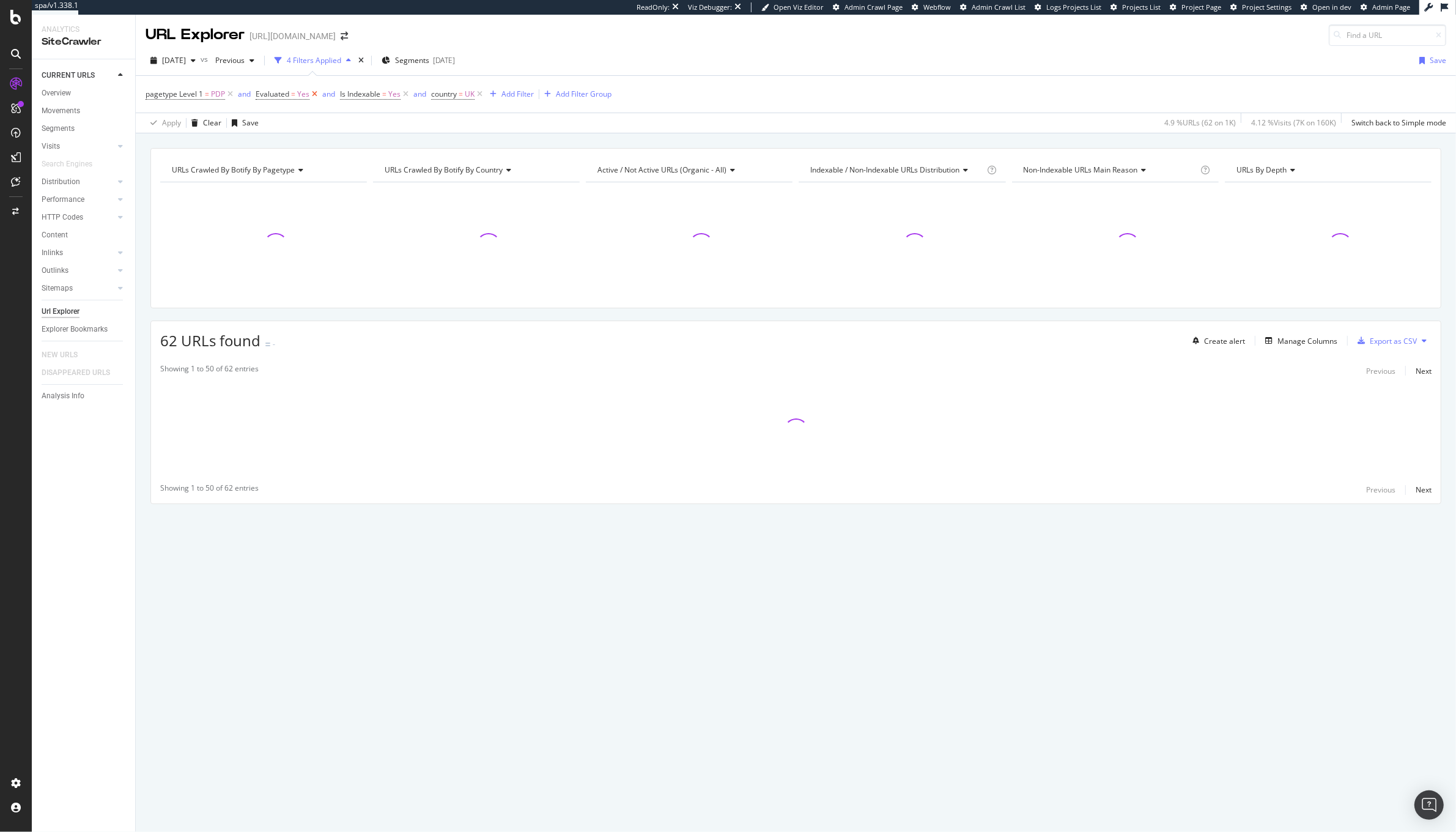
click at [315, 93] on icon at bounding box center [314, 94] width 10 height 13
click at [315, 93] on span "Yes" at bounding box center [310, 94] width 13 height 17
click at [504, 114] on div "Apply Clear Save 4.9 % URLs ( 62 on 1K ) 4.12 % Visits ( 7K on 160K ) Switch ba…" at bounding box center [796, 123] width 1321 height 20
click at [322, 99] on icon at bounding box center [321, 94] width 10 height 13
click at [302, 96] on icon at bounding box center [304, 94] width 10 height 13
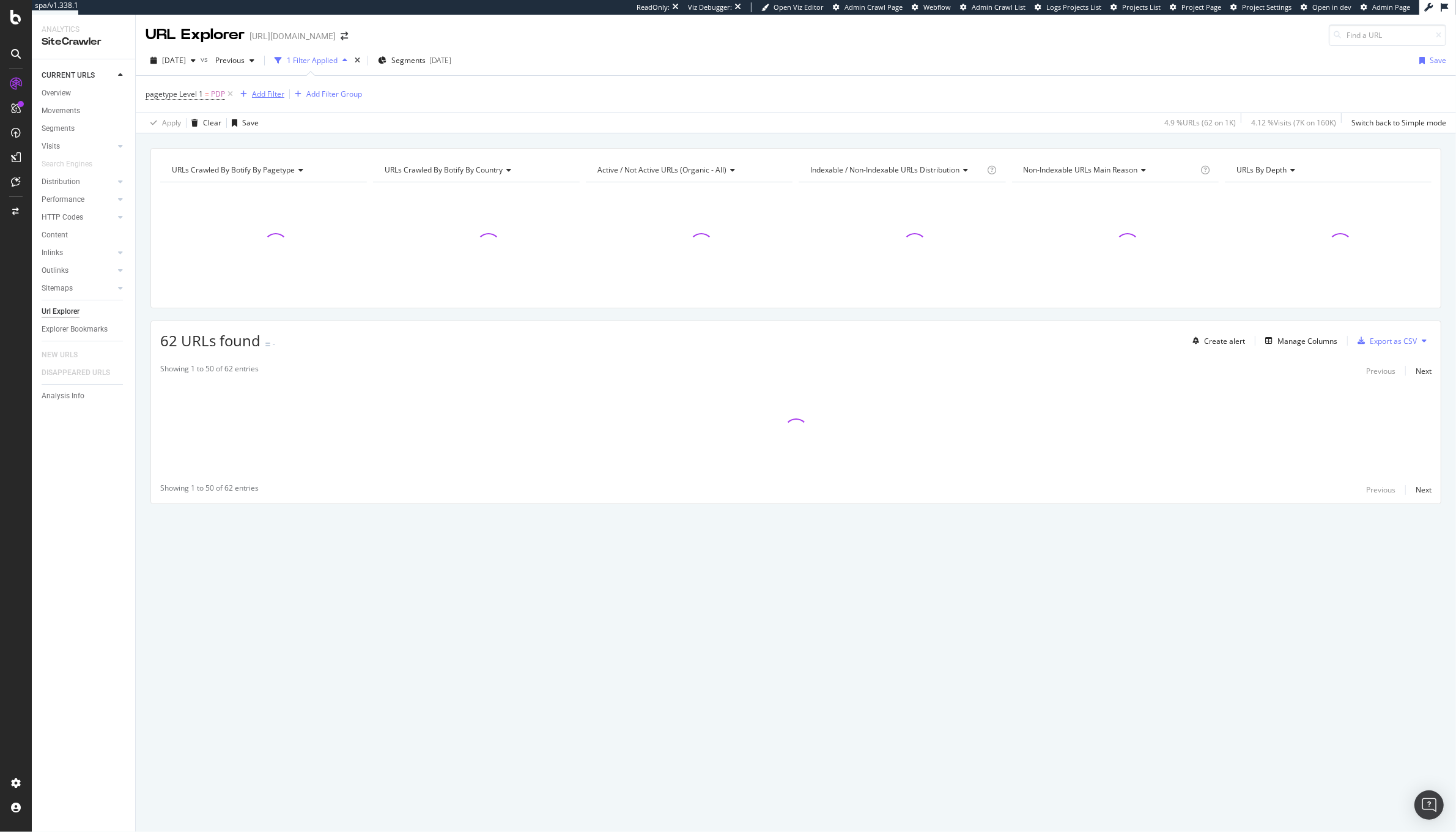
click at [262, 96] on div "Add Filter" at bounding box center [268, 93] width 32 height 10
type input "5"
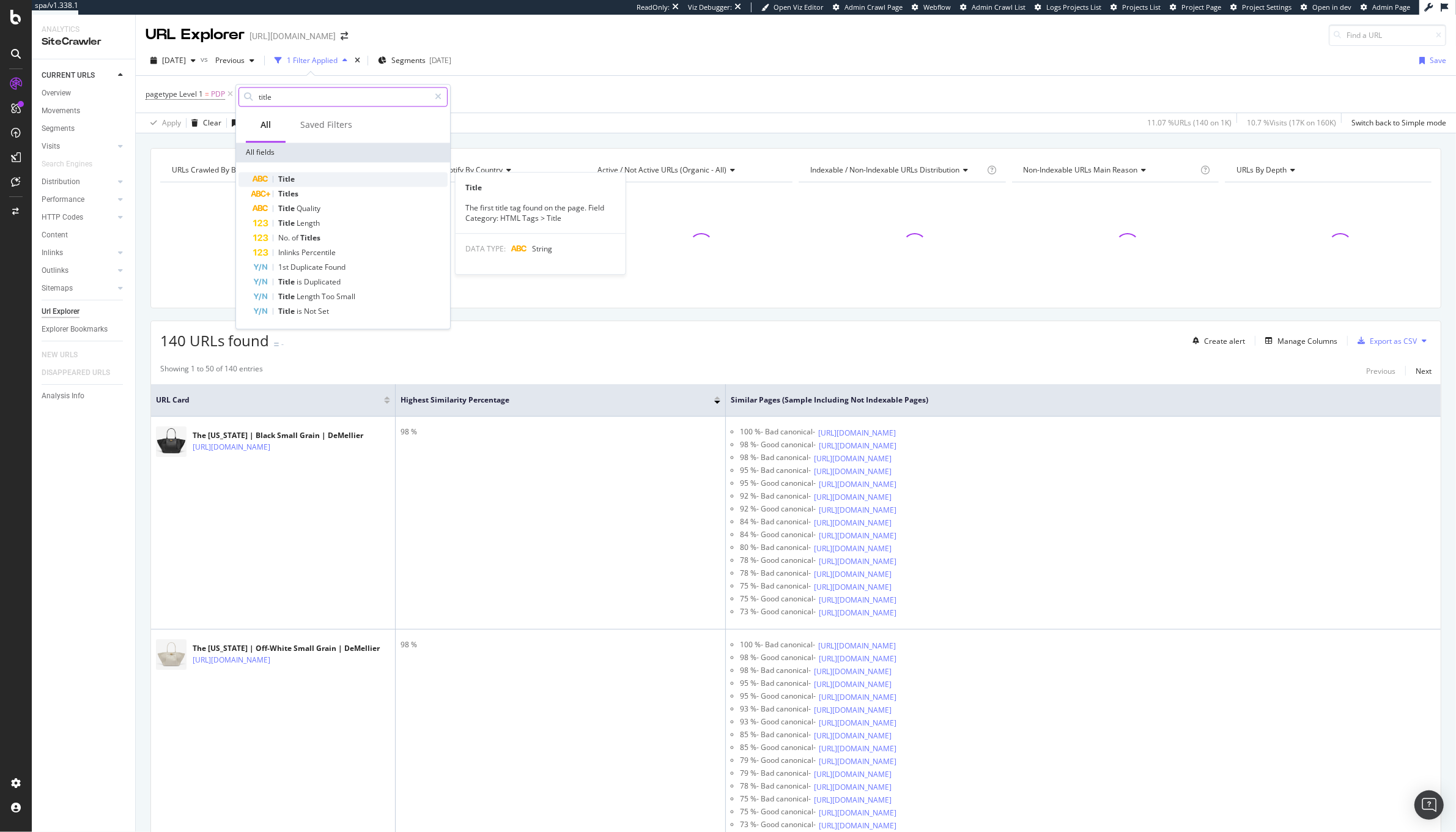
type input "title"
click at [331, 183] on div "Title" at bounding box center [350, 179] width 194 height 15
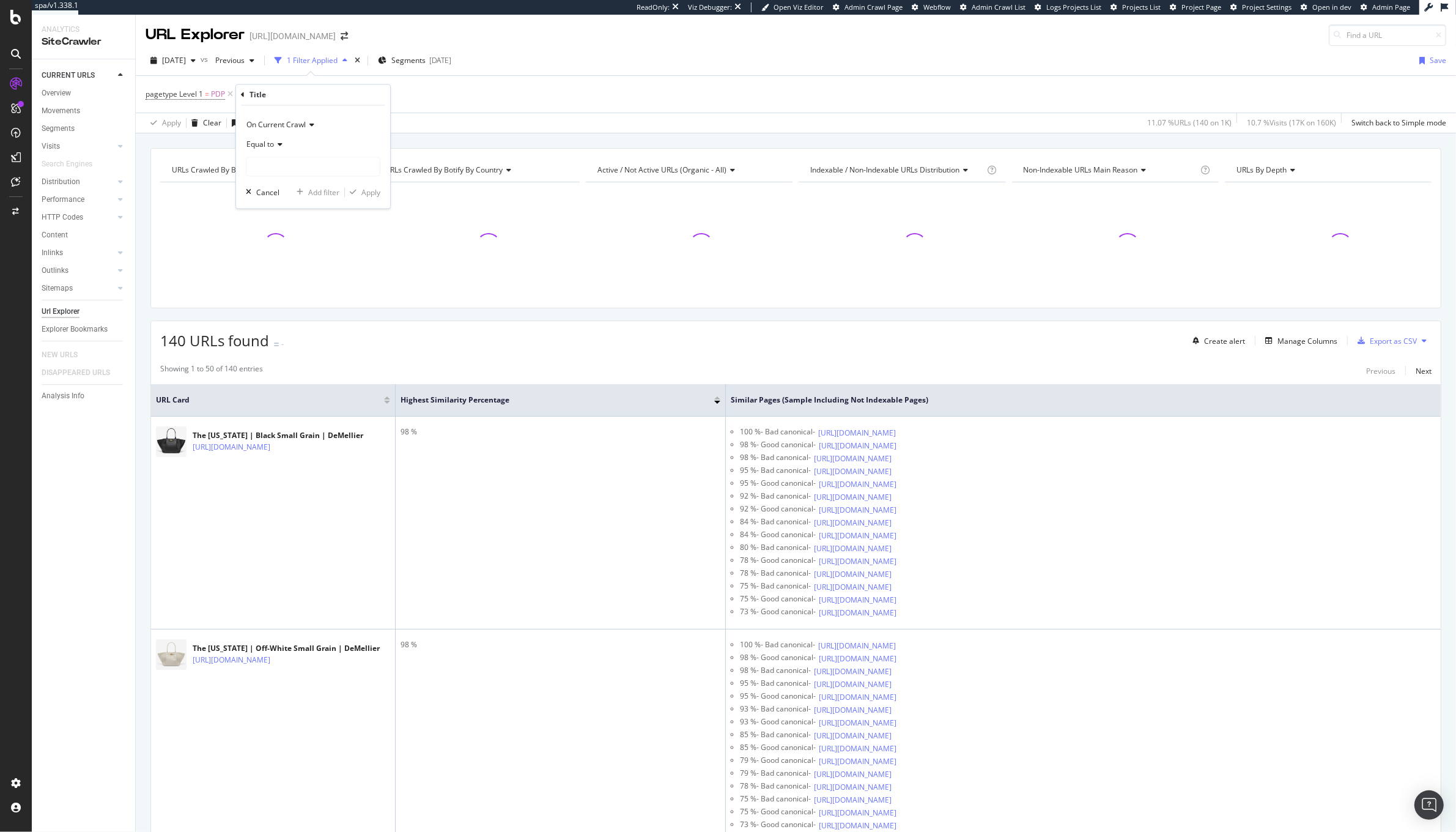
click at [258, 147] on span "Equal to" at bounding box center [260, 144] width 27 height 10
click at [293, 195] on div "Starts with" at bounding box center [314, 202] width 131 height 16
click at [269, 161] on input "text" at bounding box center [313, 167] width 133 height 20
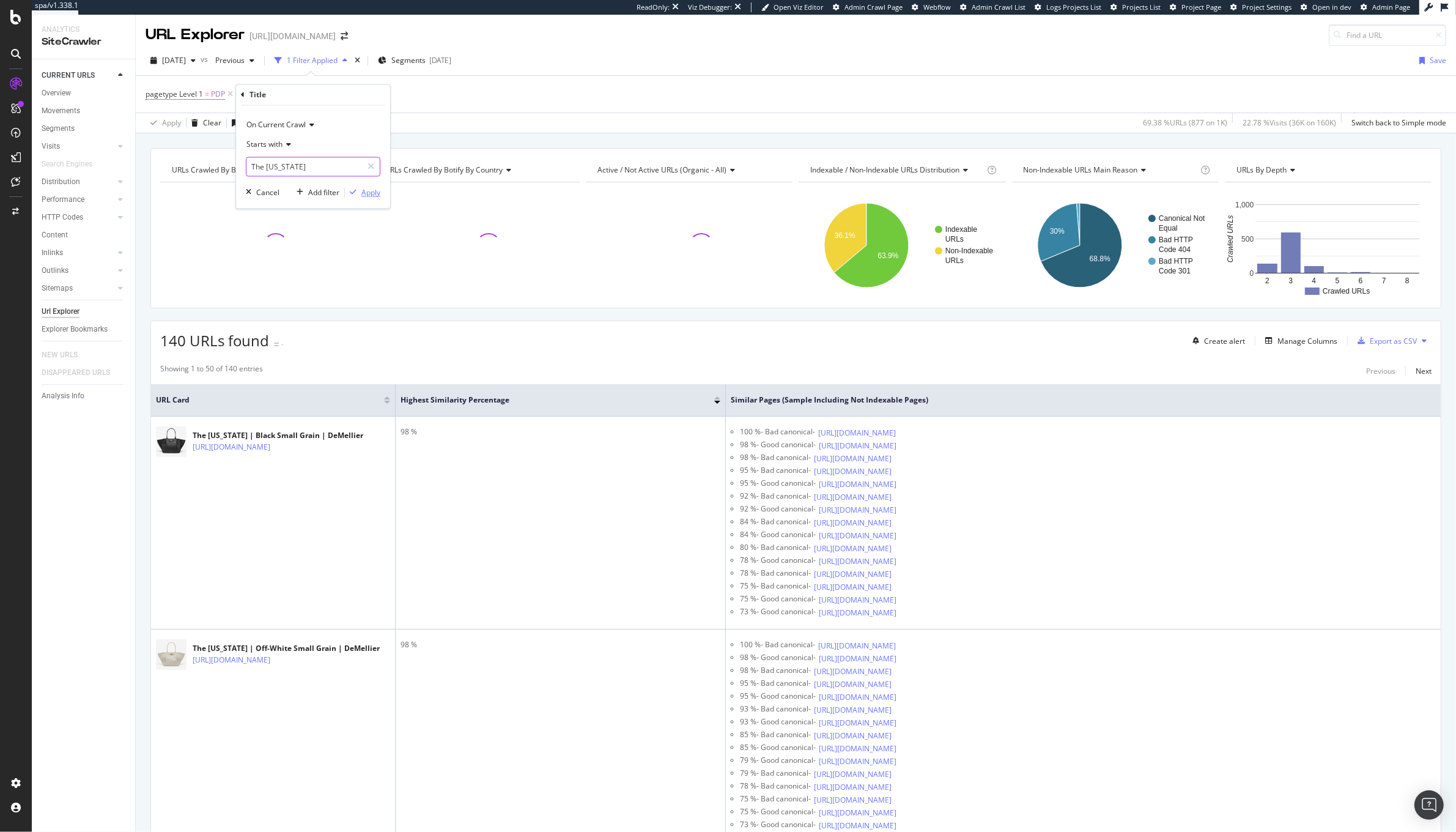
type input "The [US_STATE]"
click at [364, 196] on div "Apply" at bounding box center [370, 192] width 19 height 10
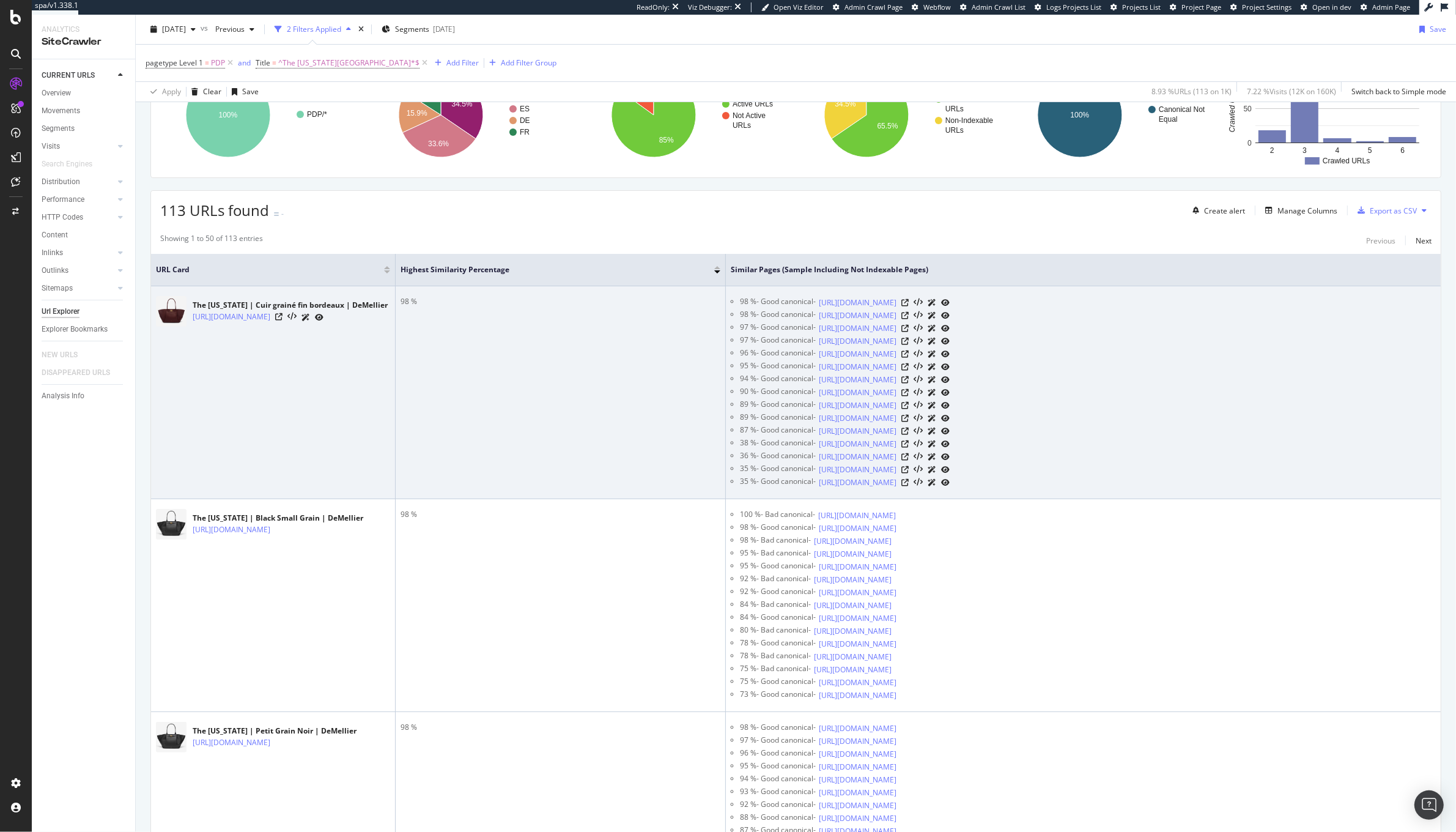
scroll to position [230, 0]
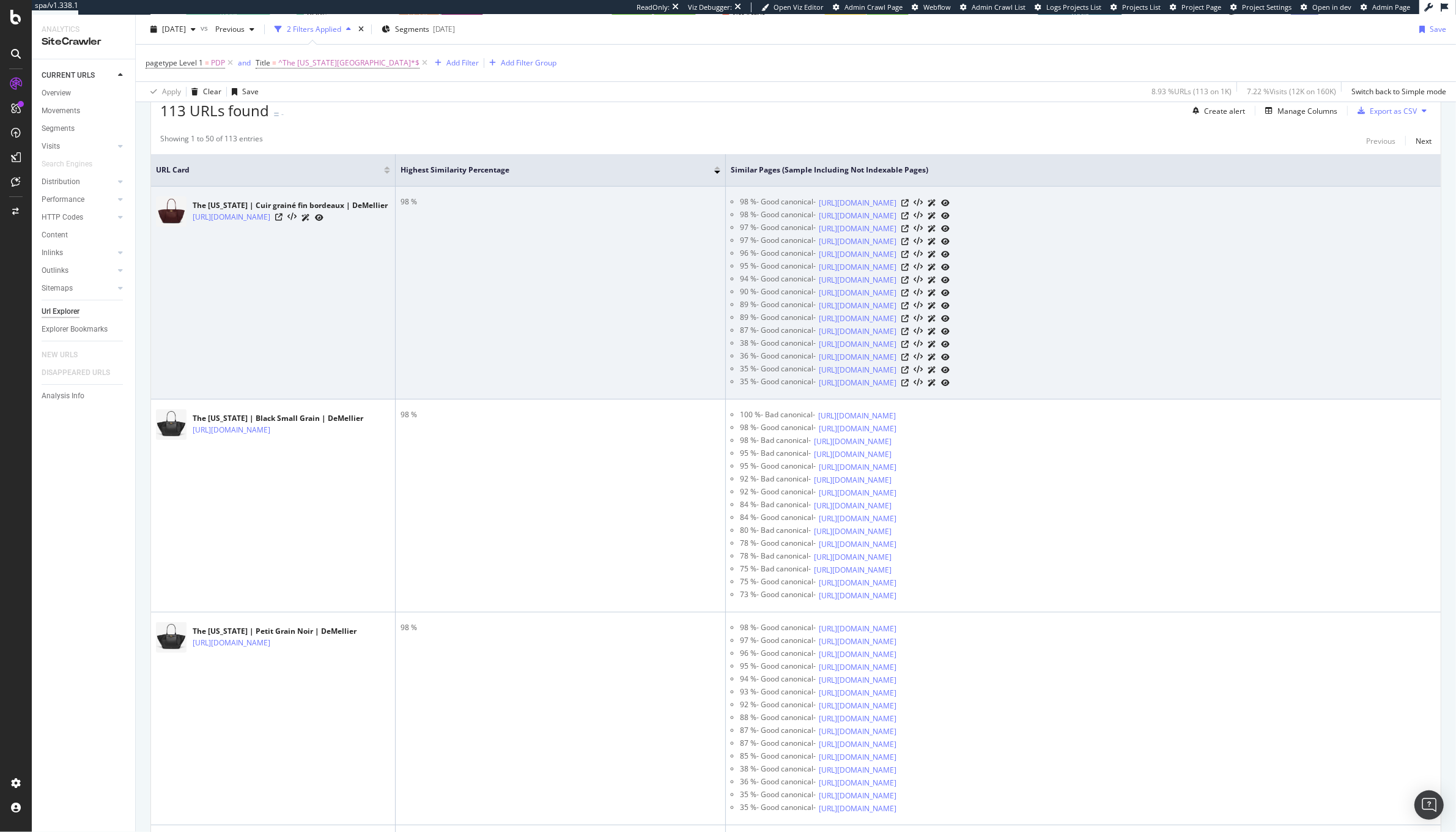
drag, startPoint x: 393, startPoint y: 181, endPoint x: 640, endPoint y: 241, distance: 254.2
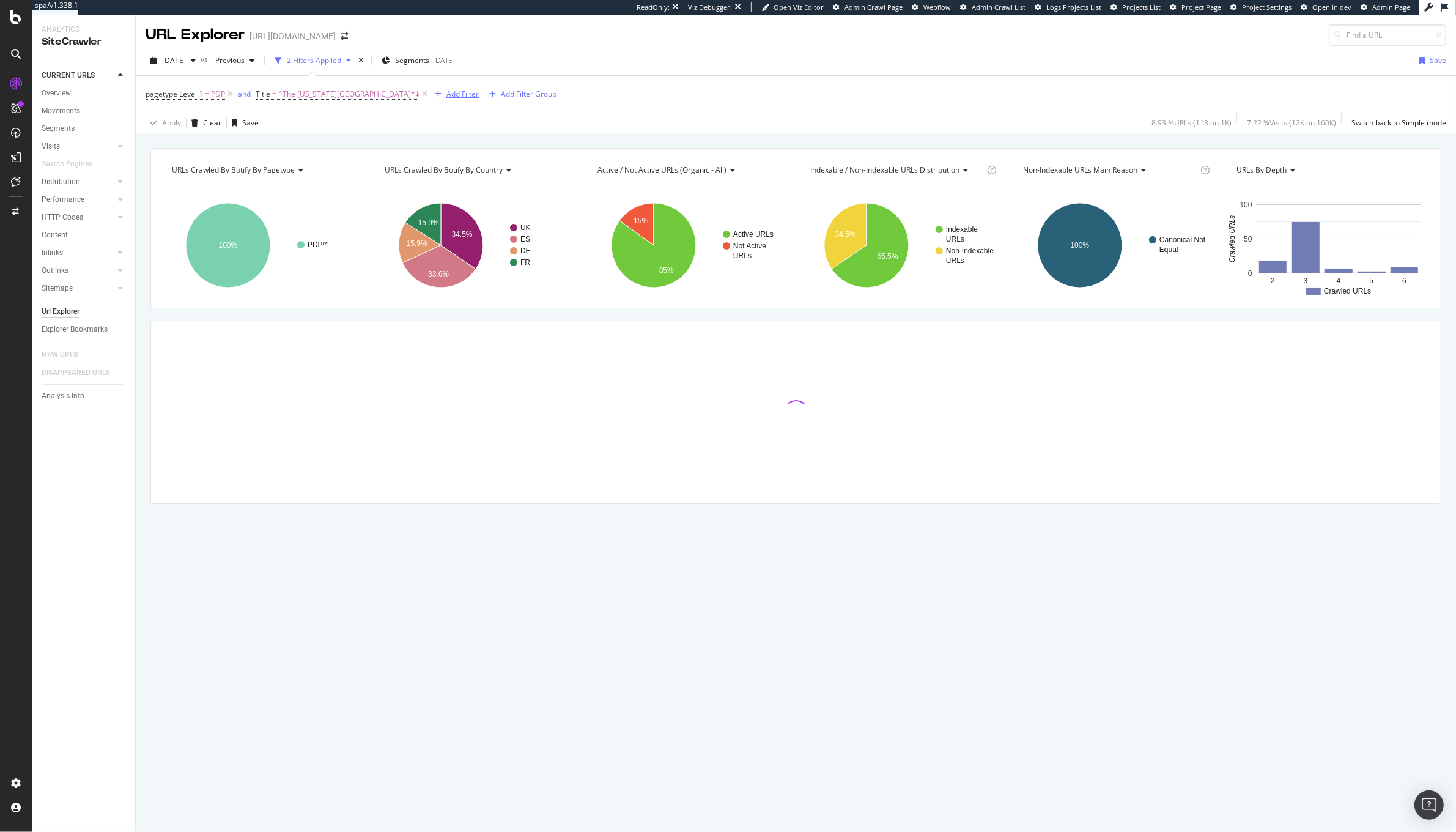
click at [446, 91] on div "Add Filter" at bounding box center [462, 93] width 32 height 10
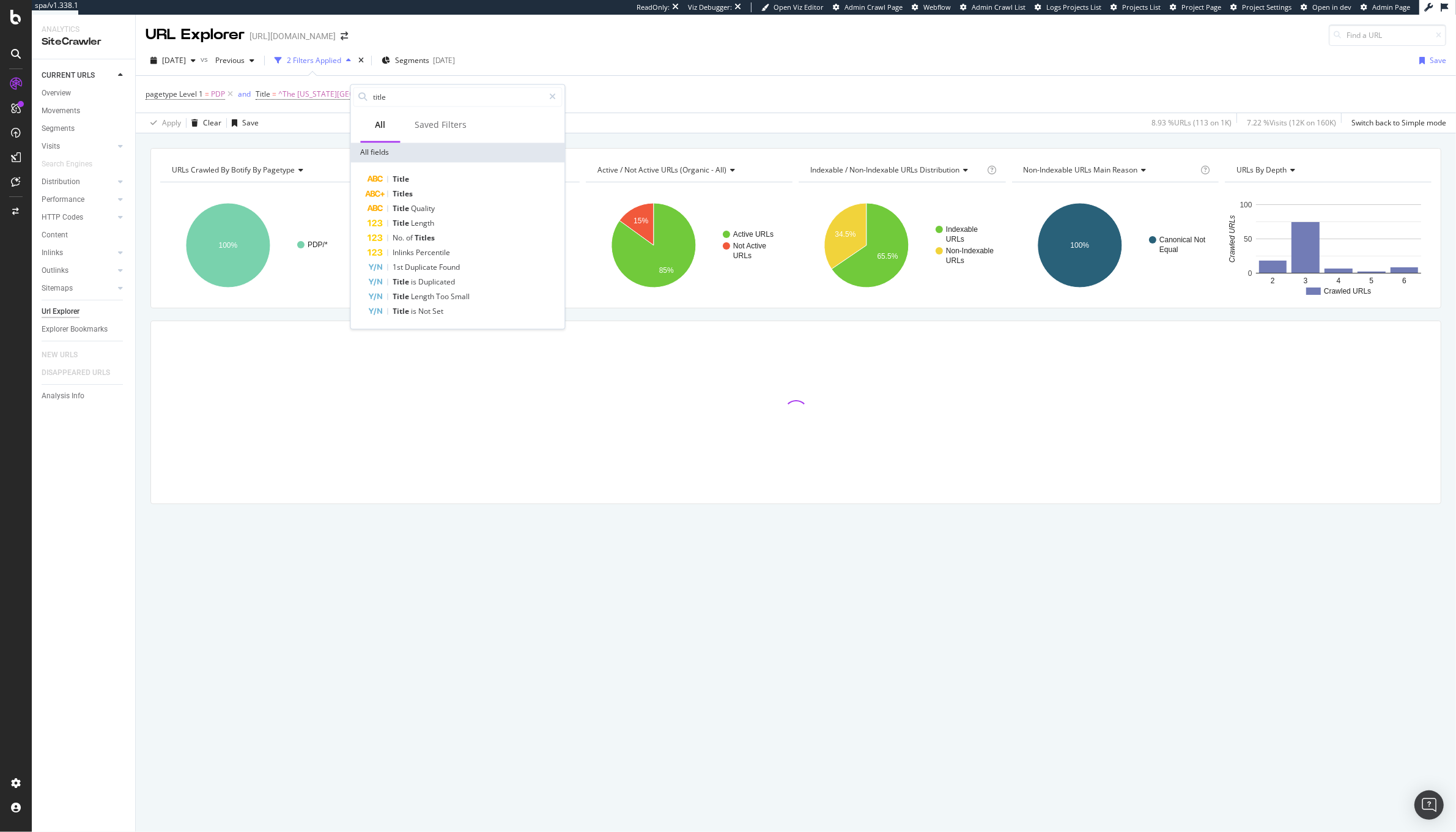
click at [740, 102] on div "pagetype Level 1 = PDP and Title = ^The [US_STATE].*$ Add Filter Add Filter Gro…" at bounding box center [796, 94] width 1301 height 37
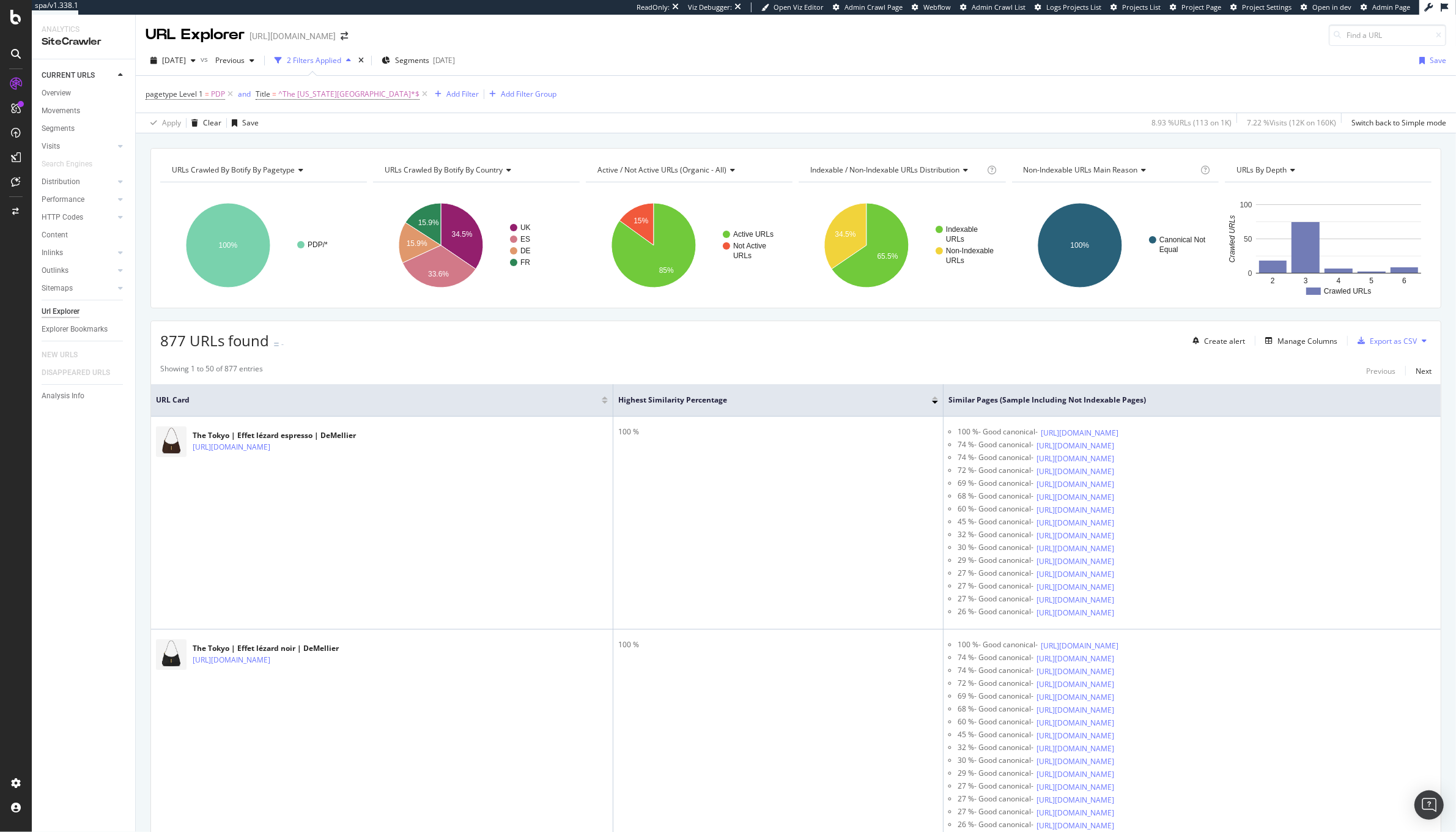
click at [726, 74] on div "[DATE] vs Previous 2 Filters Applied Segments [DATE] Save" at bounding box center [796, 63] width 1321 height 24
click at [471, 233] on icon "A chart." at bounding box center [462, 236] width 42 height 66
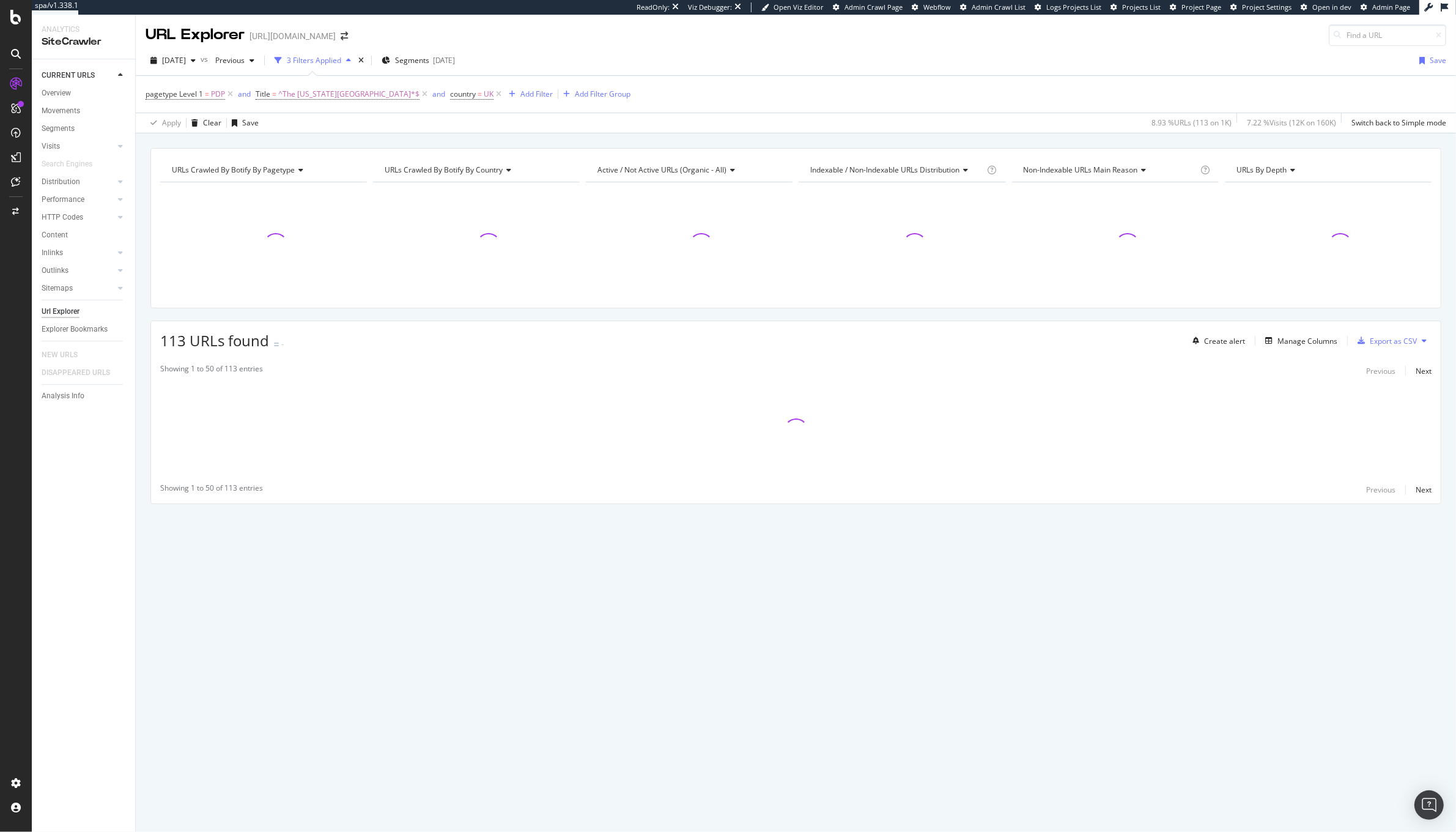
click at [455, 235] on div at bounding box center [476, 245] width 207 height 107
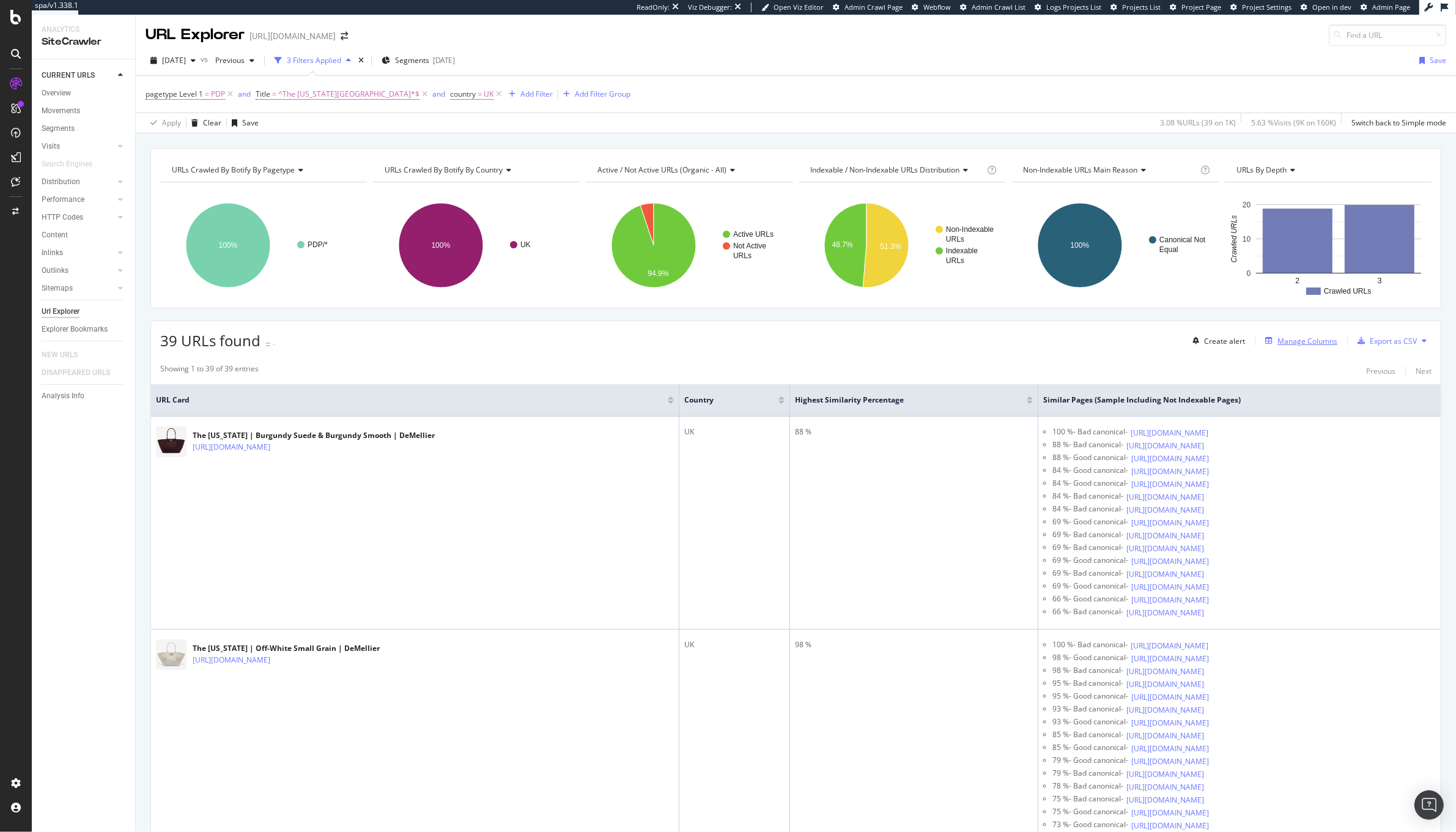
click at [1299, 336] on div "Manage Columns" at bounding box center [1307, 341] width 60 height 10
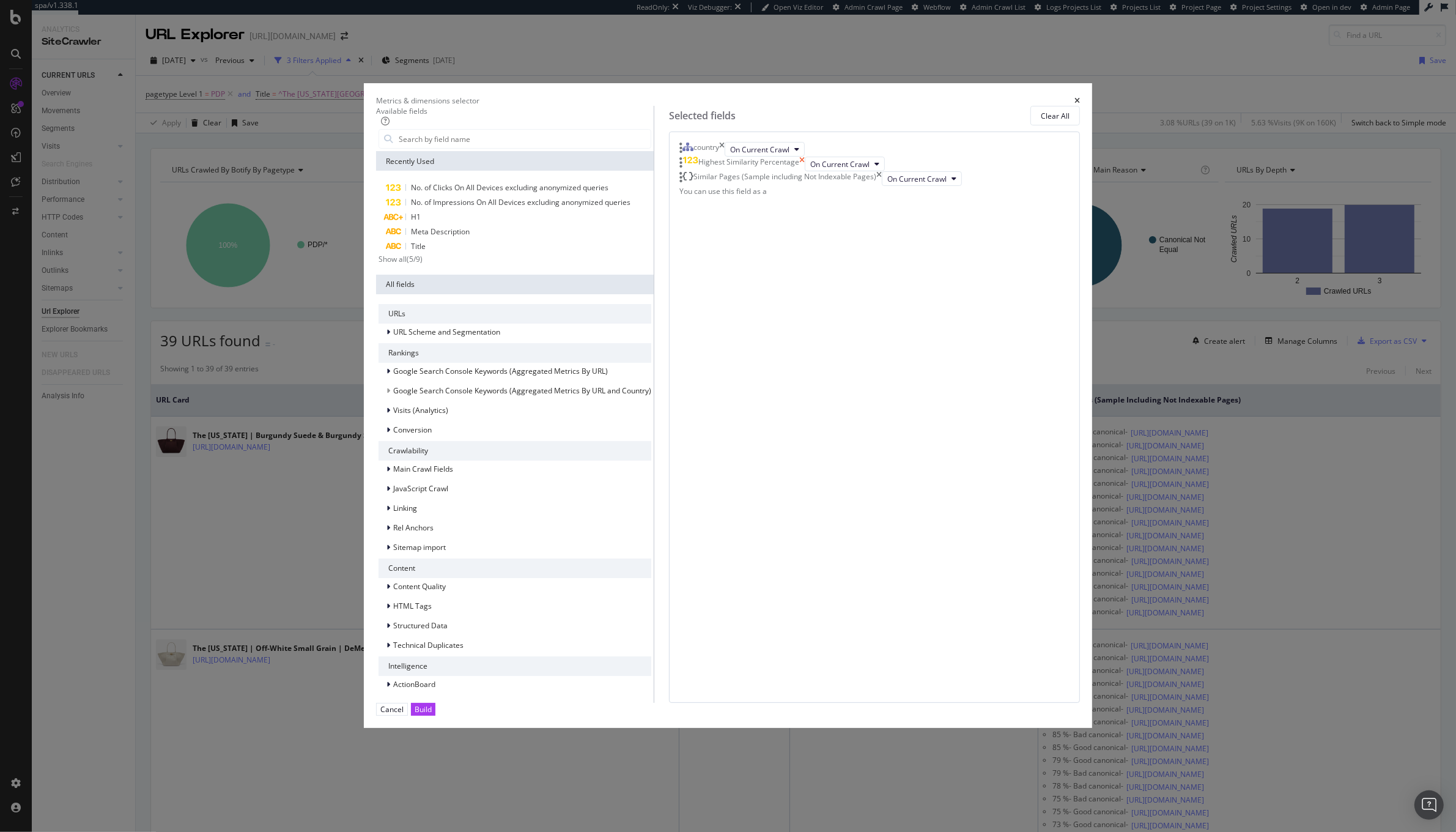
click at [805, 172] on icon "times" at bounding box center [801, 164] width 5 height 15
click at [724, 157] on icon "times" at bounding box center [721, 149] width 5 height 15
click at [882, 157] on icon "times" at bounding box center [879, 149] width 5 height 15
click at [432, 704] on div "Build" at bounding box center [423, 709] width 17 height 10
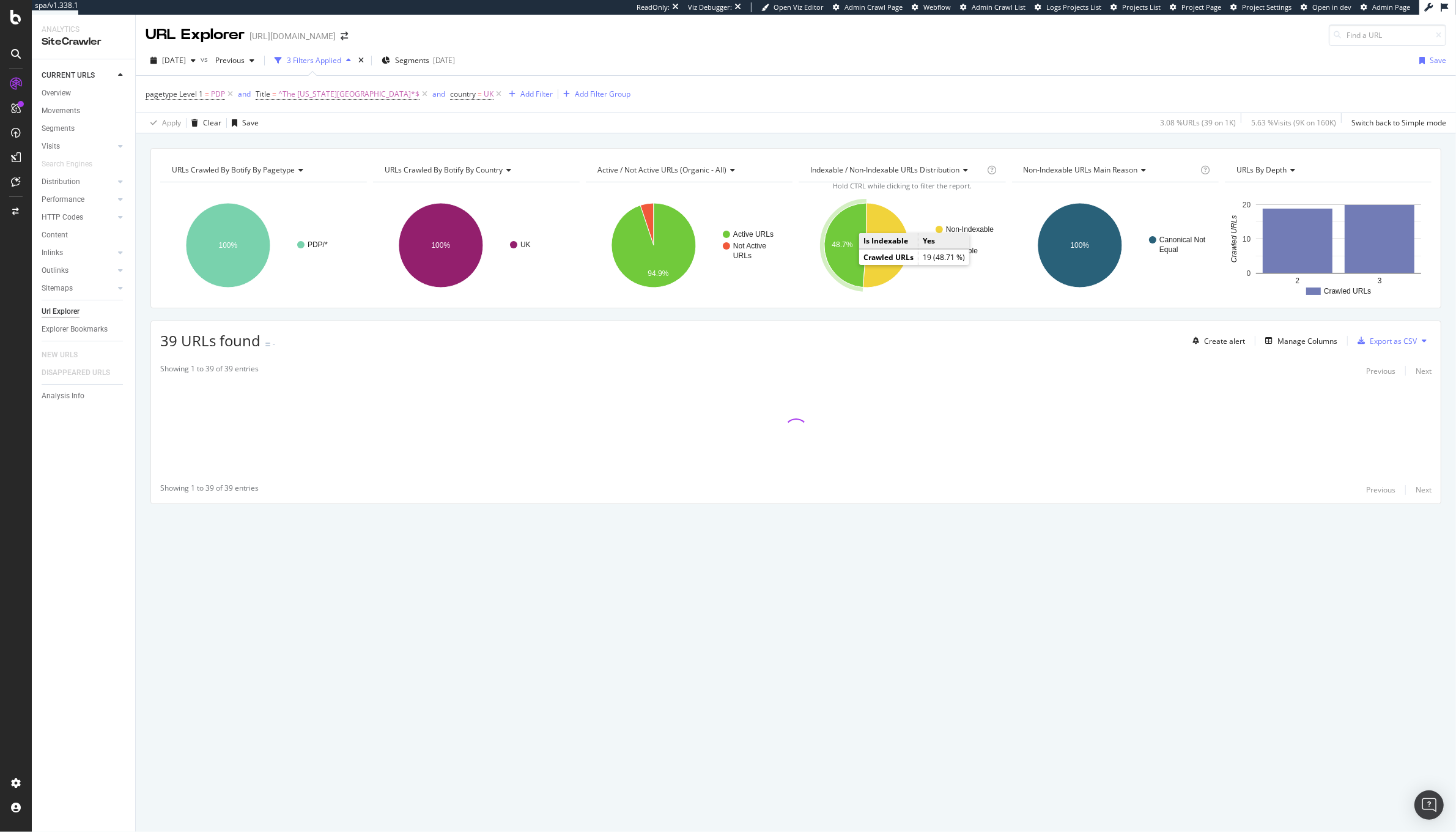
click at [844, 247] on text "48.7%" at bounding box center [843, 244] width 21 height 9
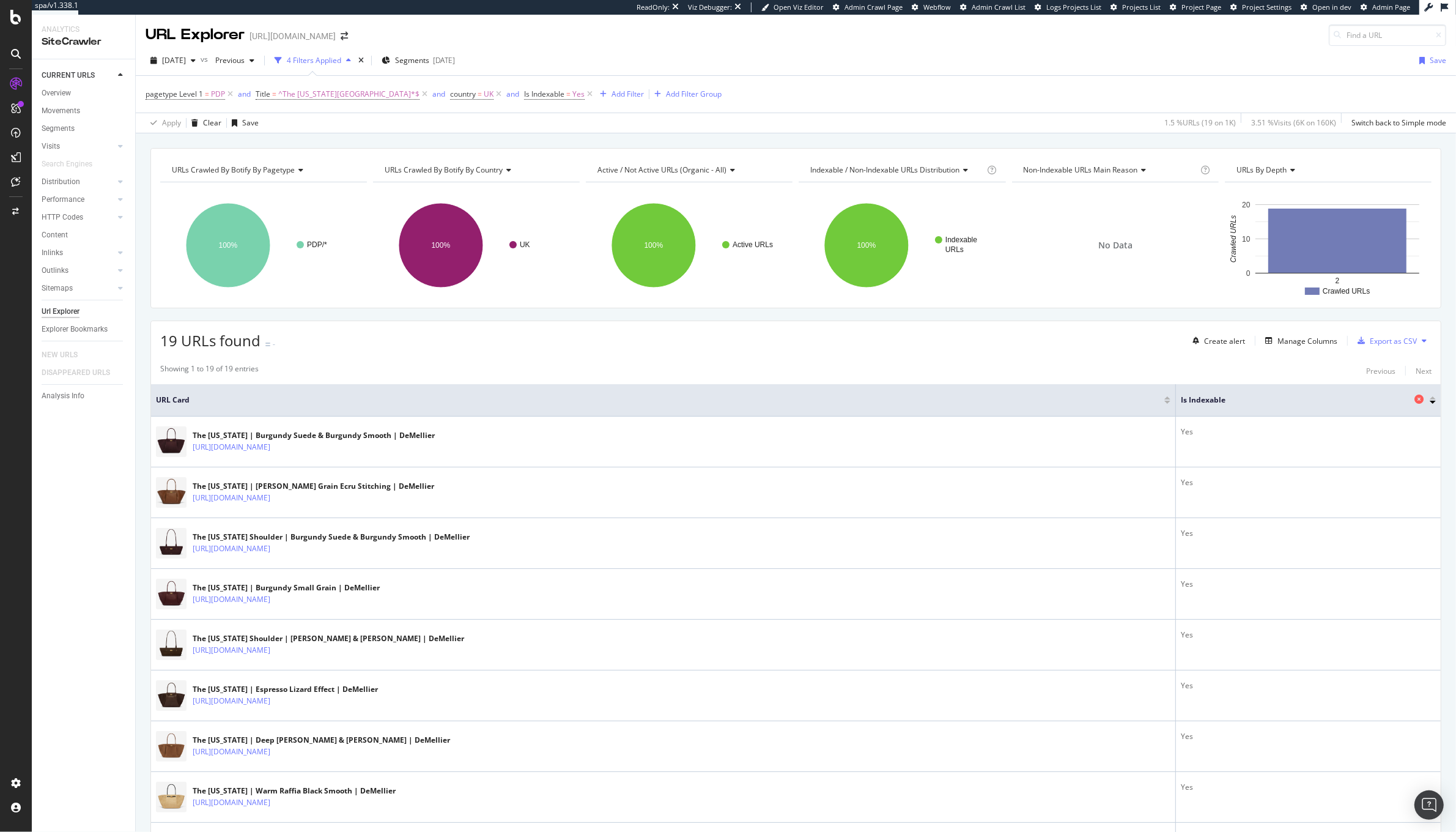
click at [1414, 400] on icon at bounding box center [1419, 400] width 9 height 9
click at [1295, 338] on div "Manage Columns" at bounding box center [1307, 341] width 60 height 10
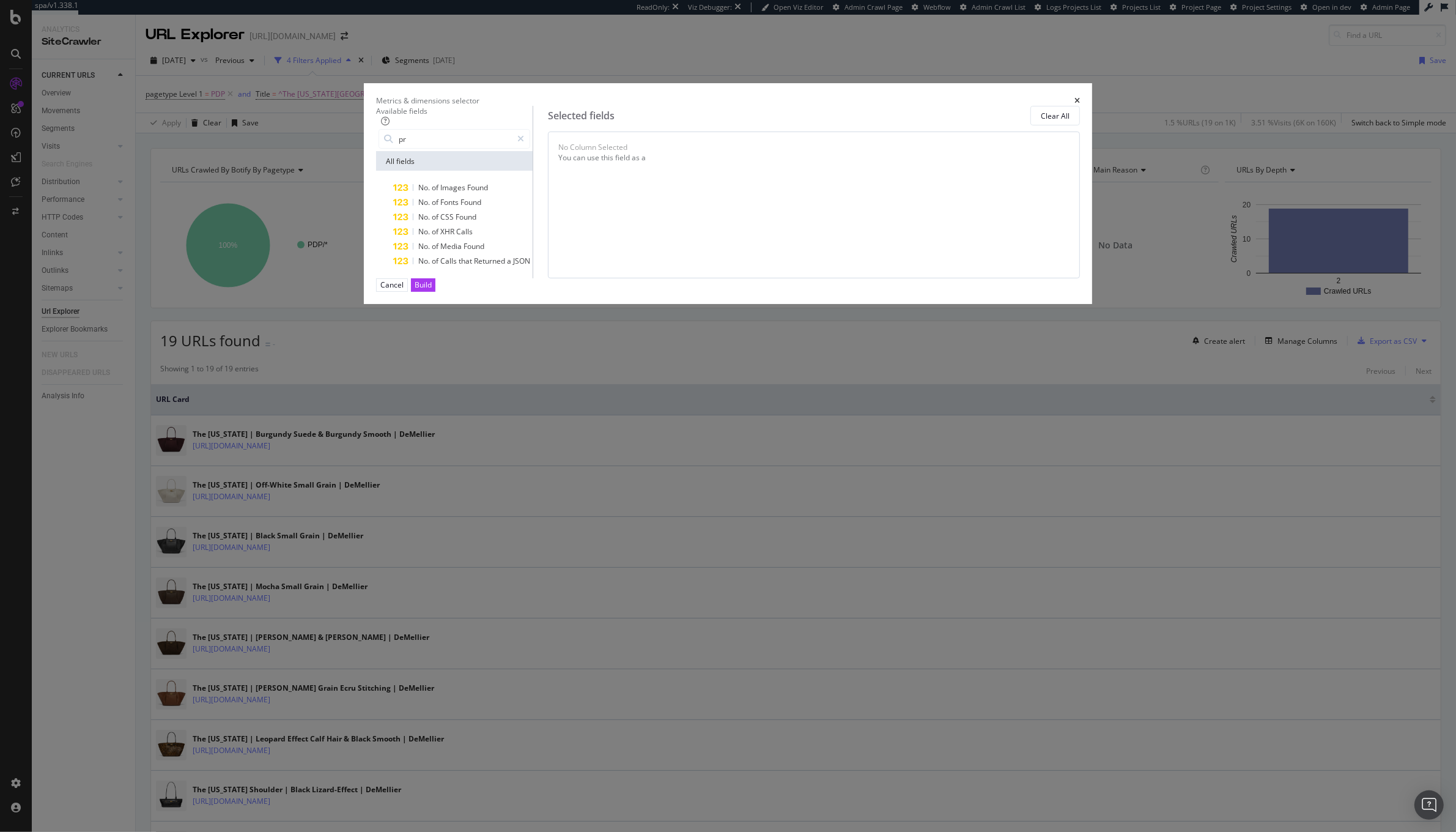
type input "p"
type input "offer"
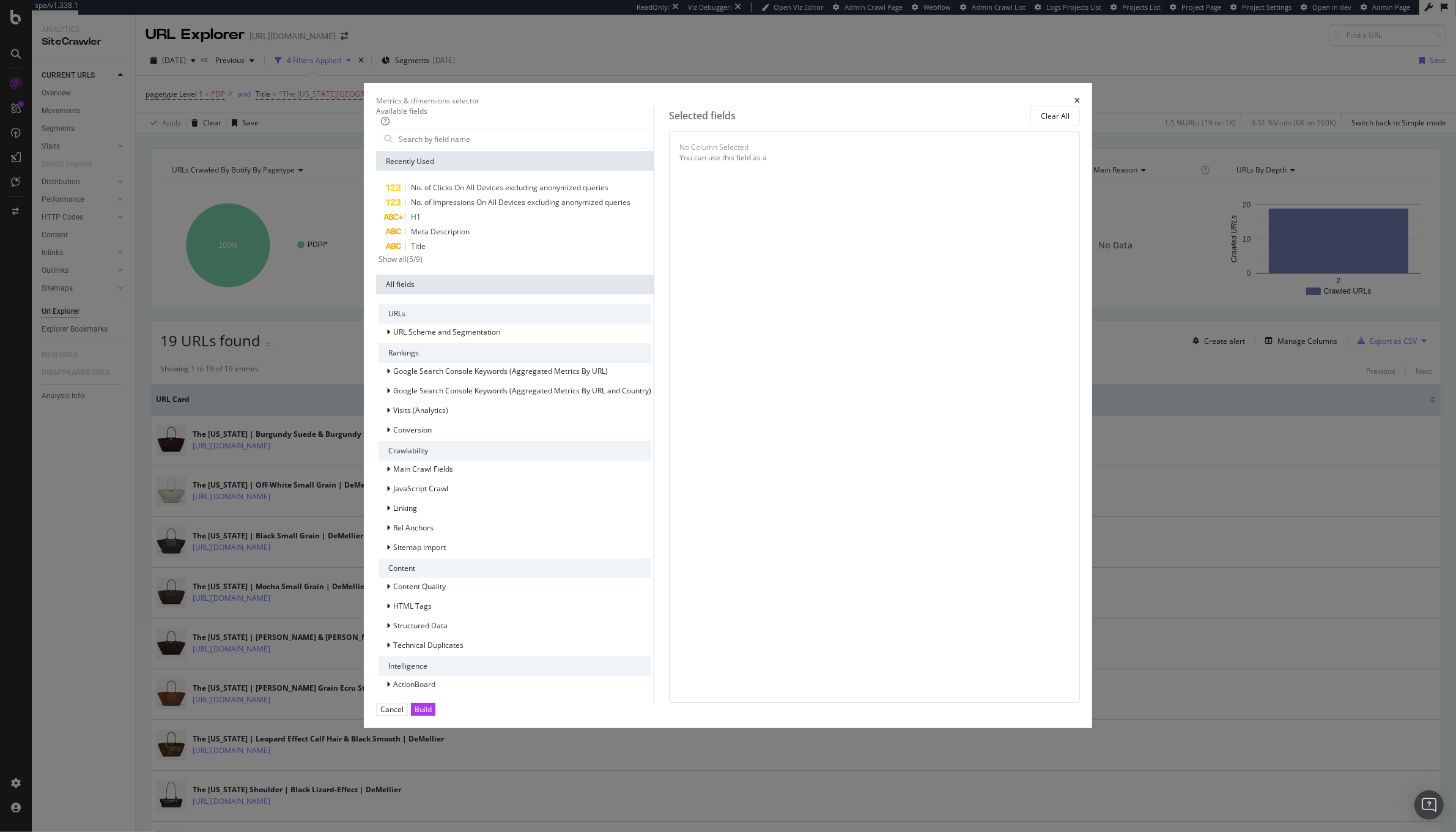
click at [1075, 105] on icon "times" at bounding box center [1077, 100] width 5 height 7
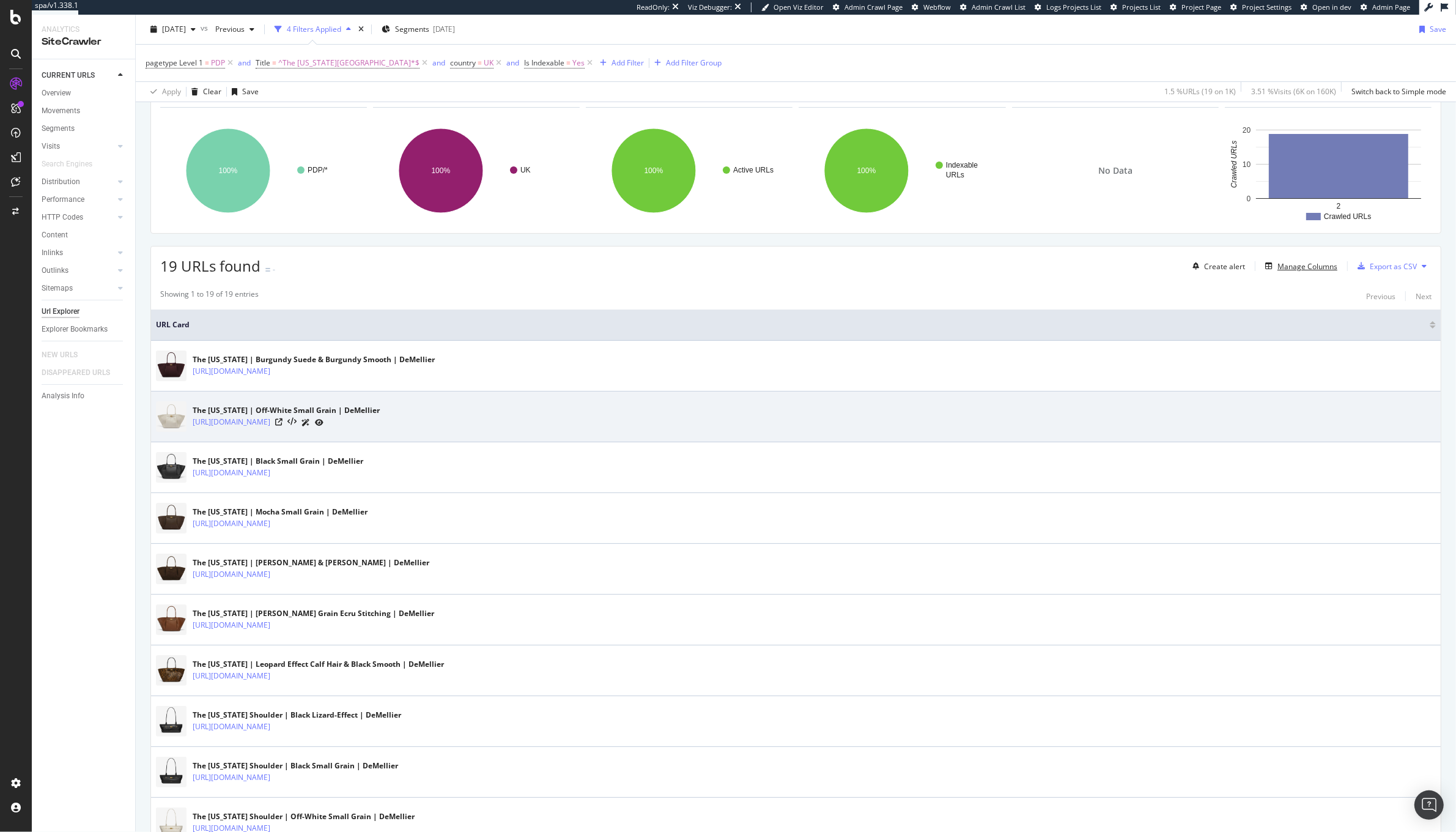
scroll to position [81, 0]
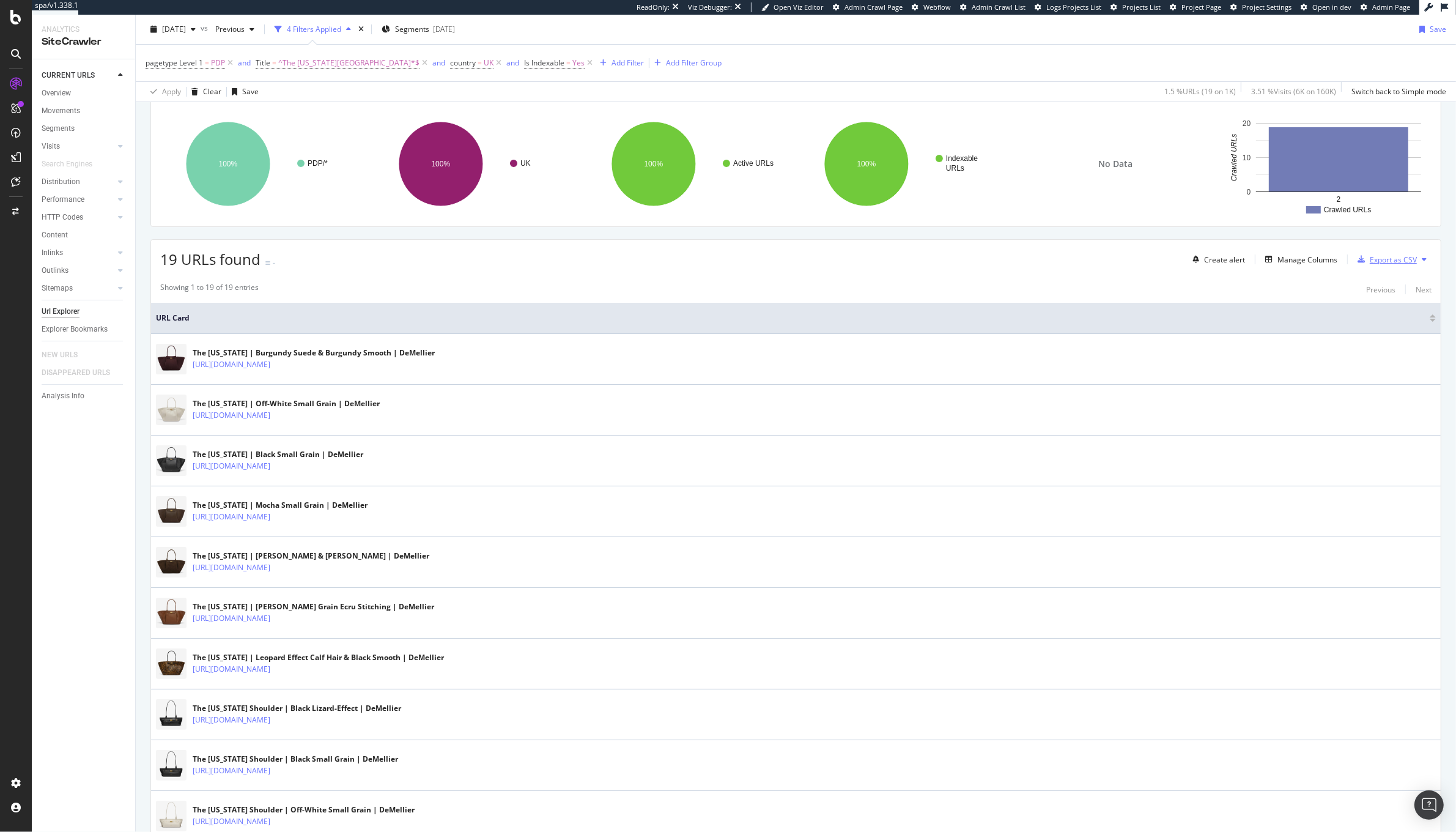
click at [1371, 269] on button "Export as CSV" at bounding box center [1385, 259] width 64 height 20
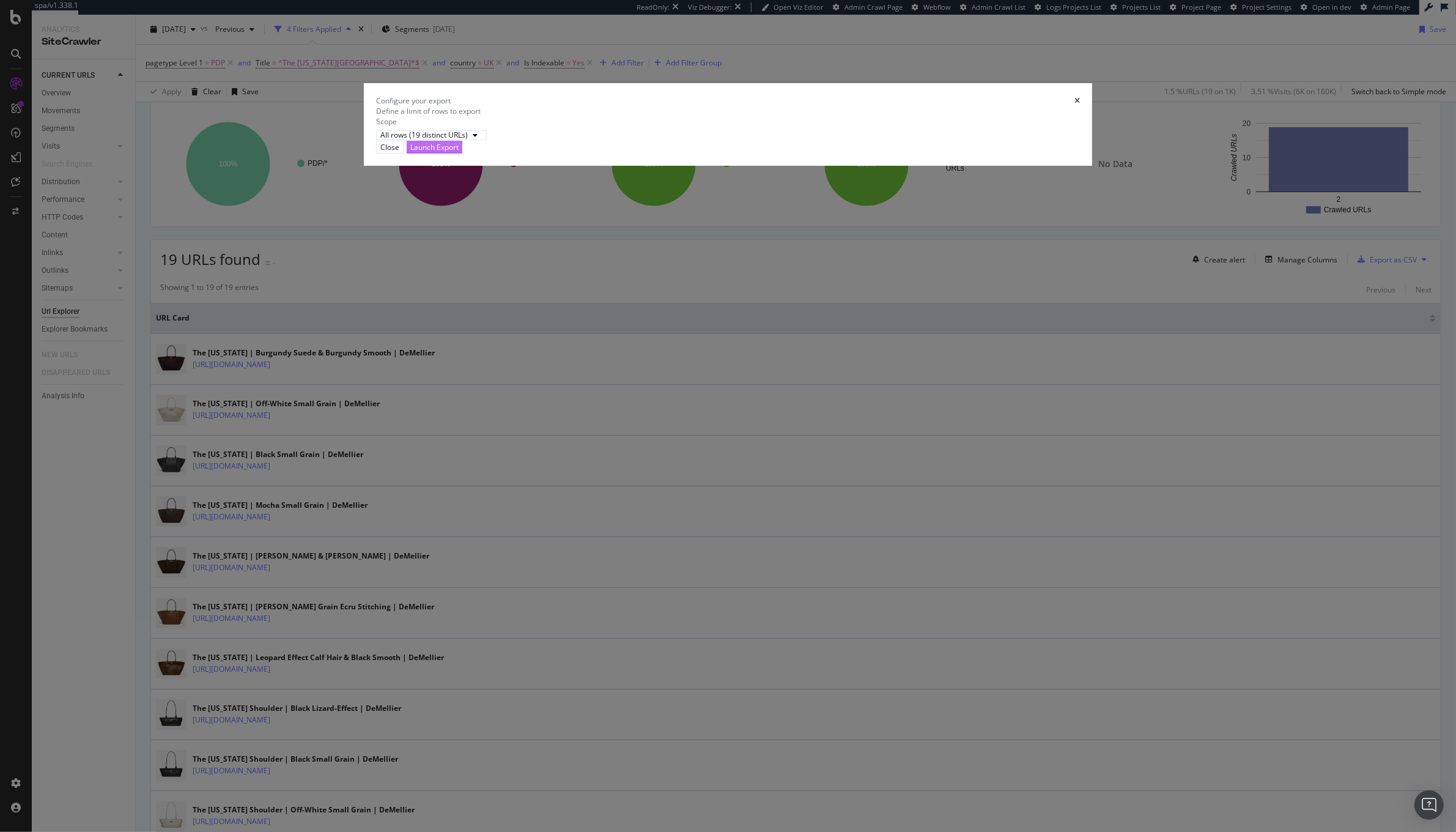
click at [459, 152] on div "Launch Export" at bounding box center [435, 147] width 49 height 10
